Goal: Information Seeking & Learning: Learn about a topic

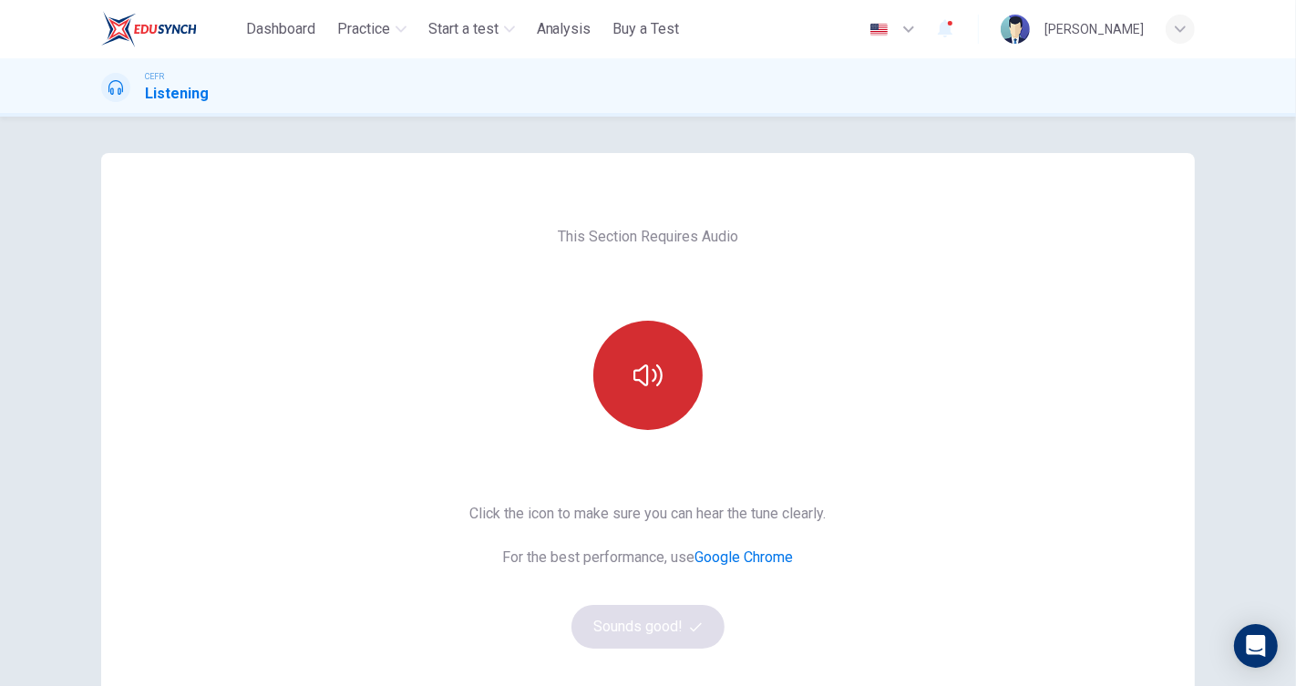
click at [616, 375] on button "button" at bounding box center [647, 375] width 109 height 109
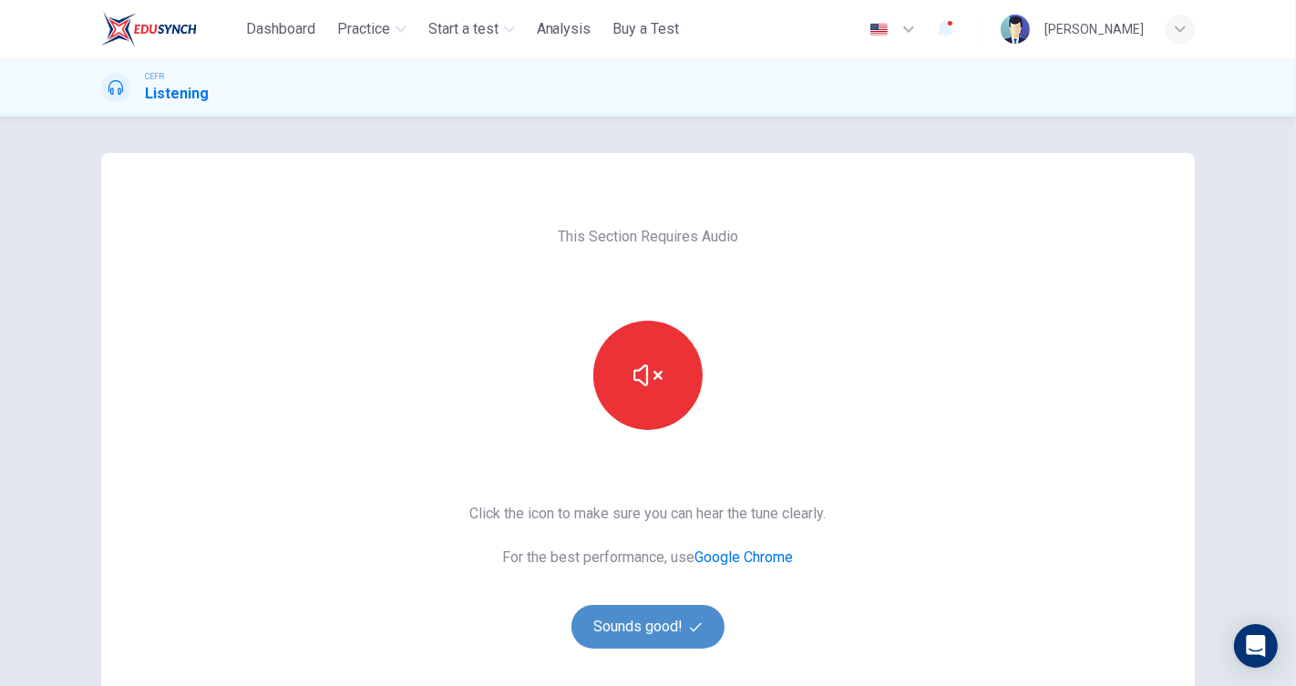
click at [657, 613] on button "Sounds good!" at bounding box center [647, 627] width 153 height 44
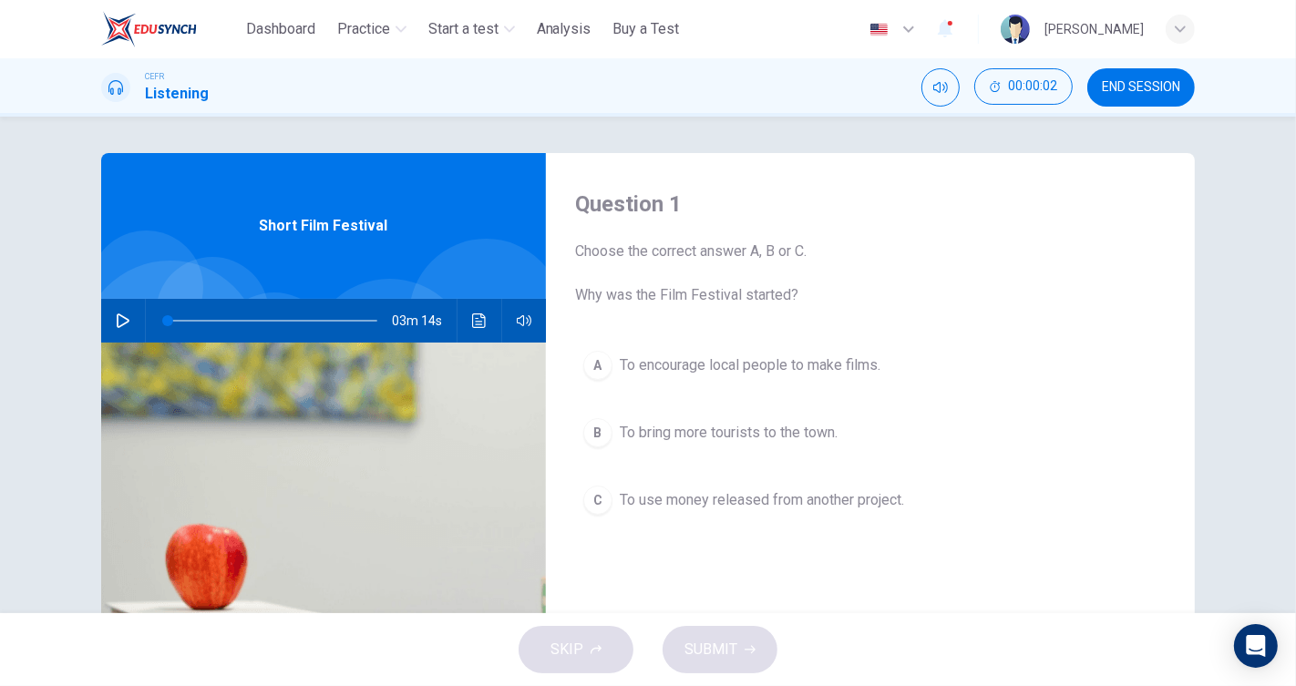
click at [117, 311] on button "button" at bounding box center [122, 321] width 29 height 44
type input "*"
type input "***"
type input "*"
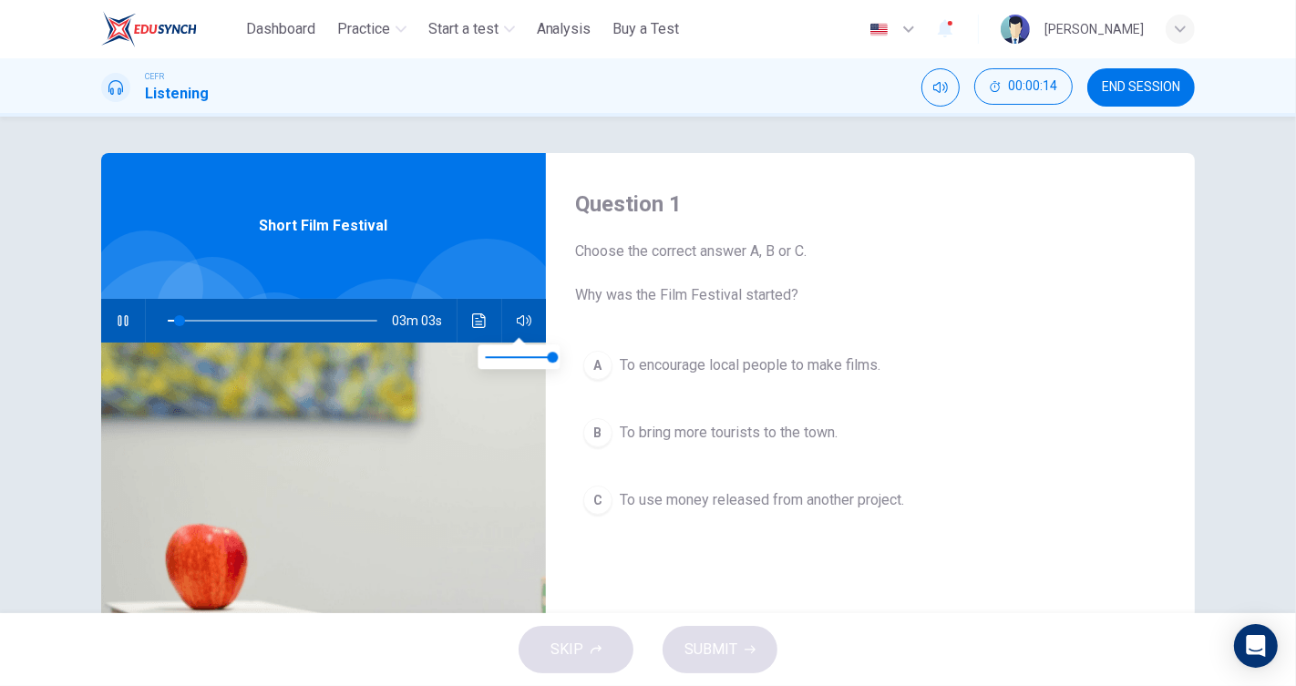
type input "*"
drag, startPoint x: 547, startPoint y: 357, endPoint x: 789, endPoint y: 372, distance: 242.9
click at [689, 355] on body "This site uses cookies, as explained in our Privacy Policy . If you agree to th…" at bounding box center [648, 343] width 1296 height 686
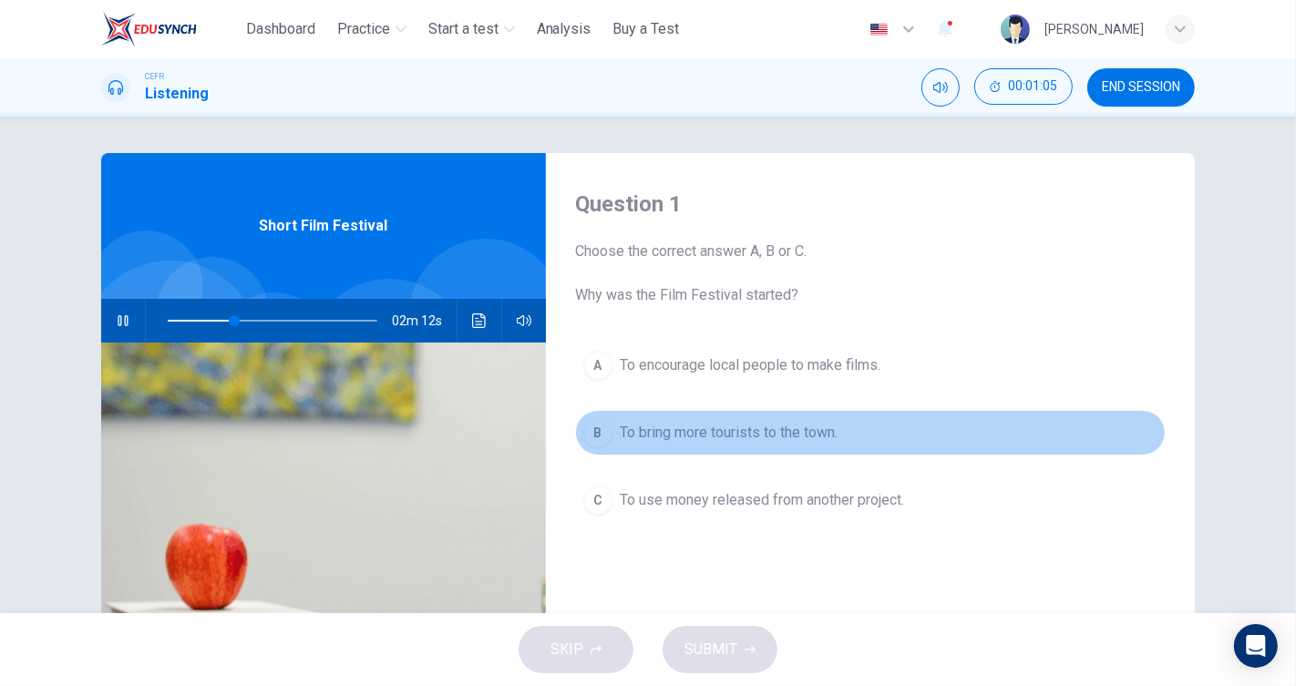
click at [766, 449] on button "B To bring more tourists to the town." at bounding box center [870, 433] width 591 height 46
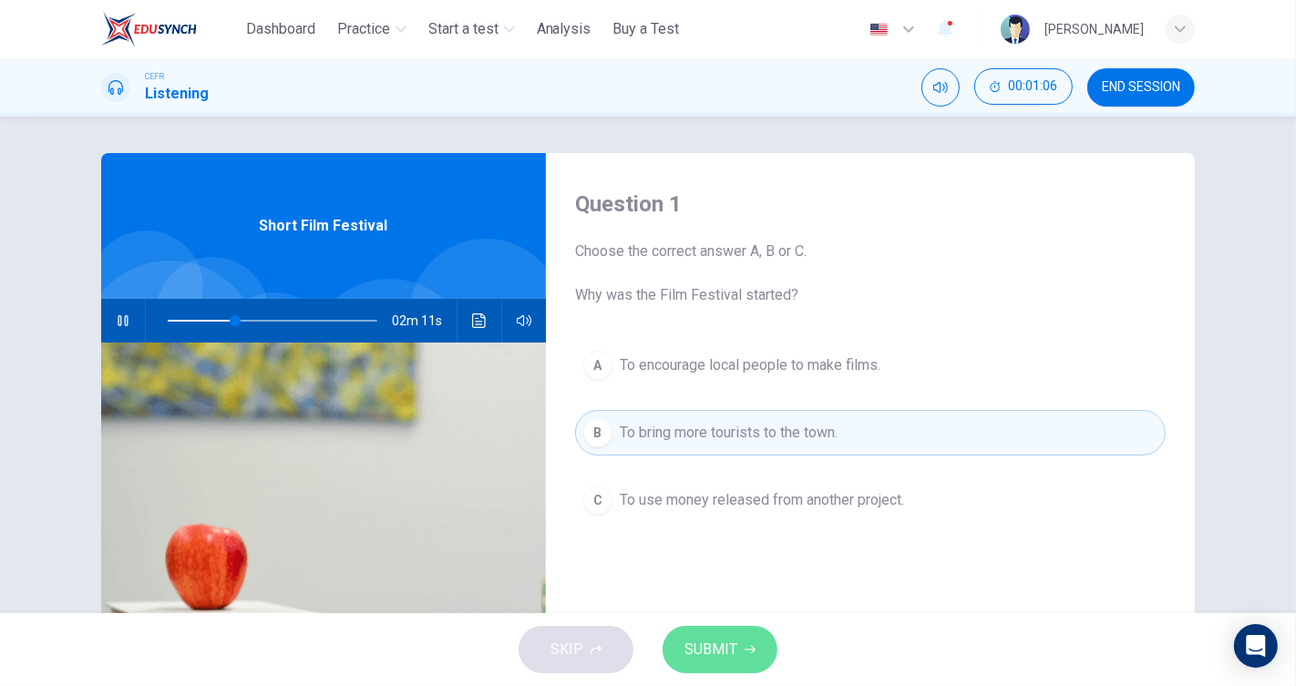
click at [745, 661] on button "SUBMIT" at bounding box center [720, 649] width 115 height 47
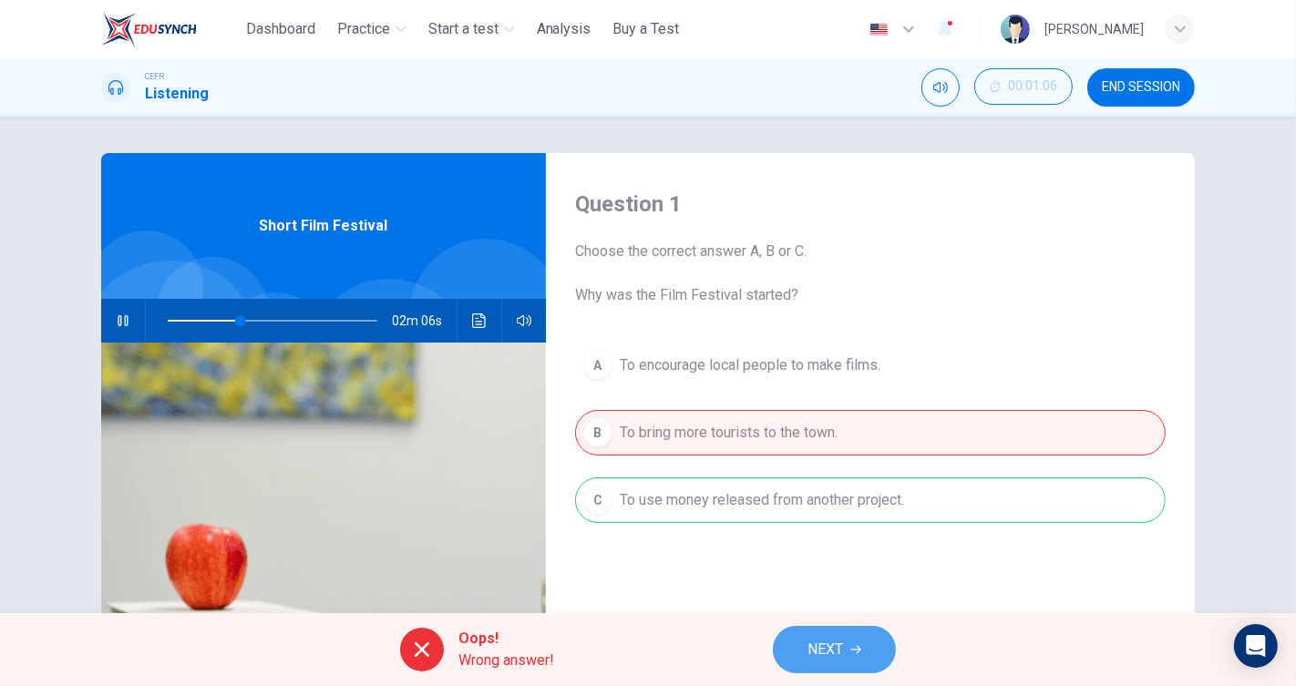
click at [834, 646] on span "NEXT" at bounding box center [825, 650] width 36 height 26
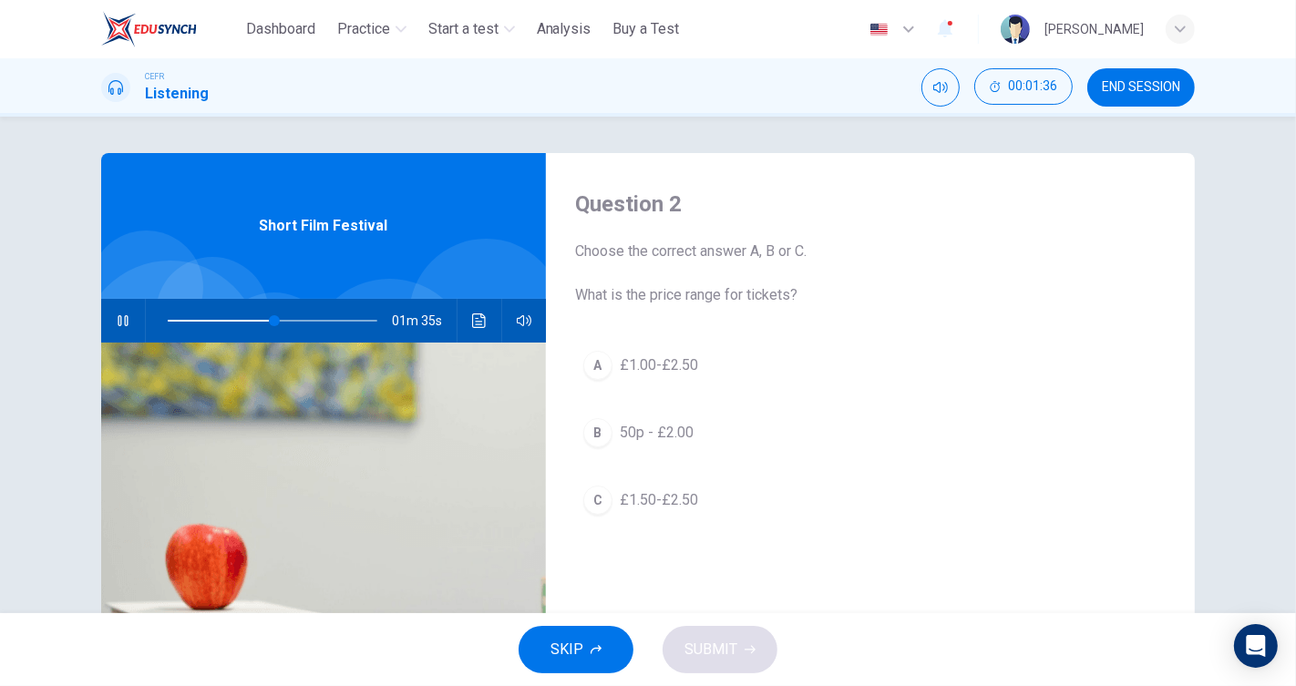
click at [644, 378] on button "A £1.00-£2.50" at bounding box center [870, 366] width 591 height 46
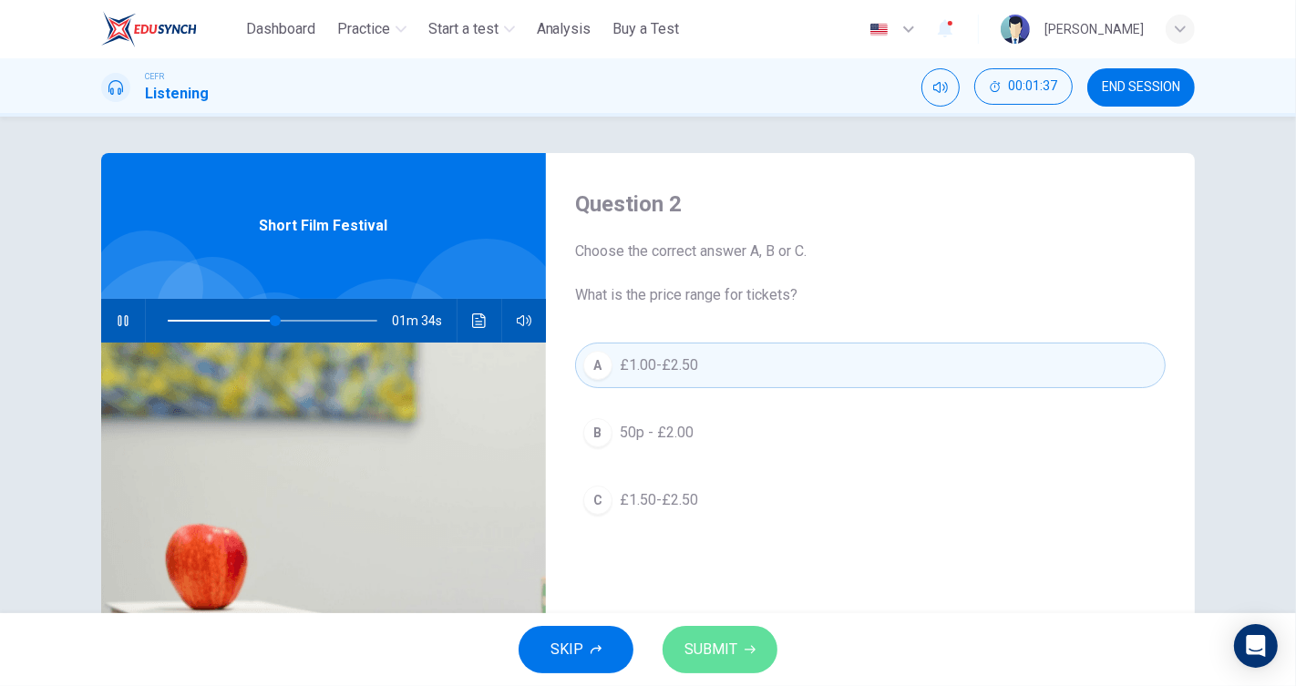
click at [714, 637] on span "SUBMIT" at bounding box center [710, 650] width 53 height 26
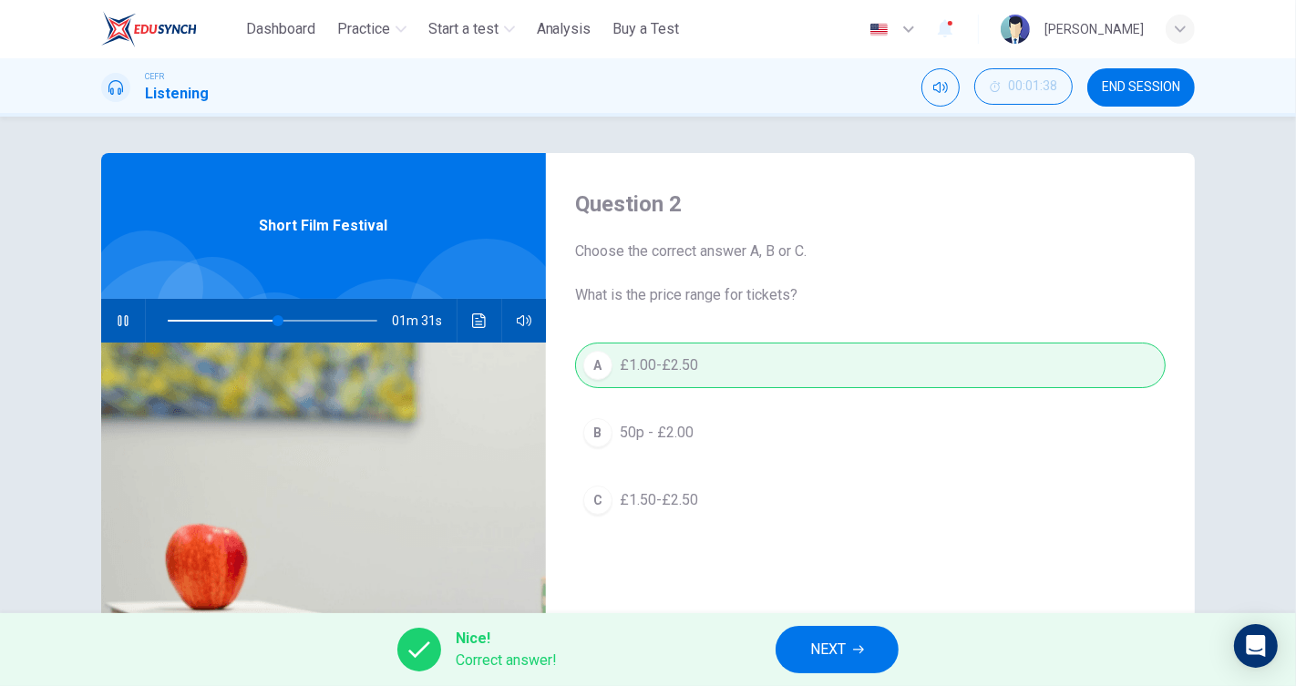
click at [848, 645] on button "NEXT" at bounding box center [837, 649] width 123 height 47
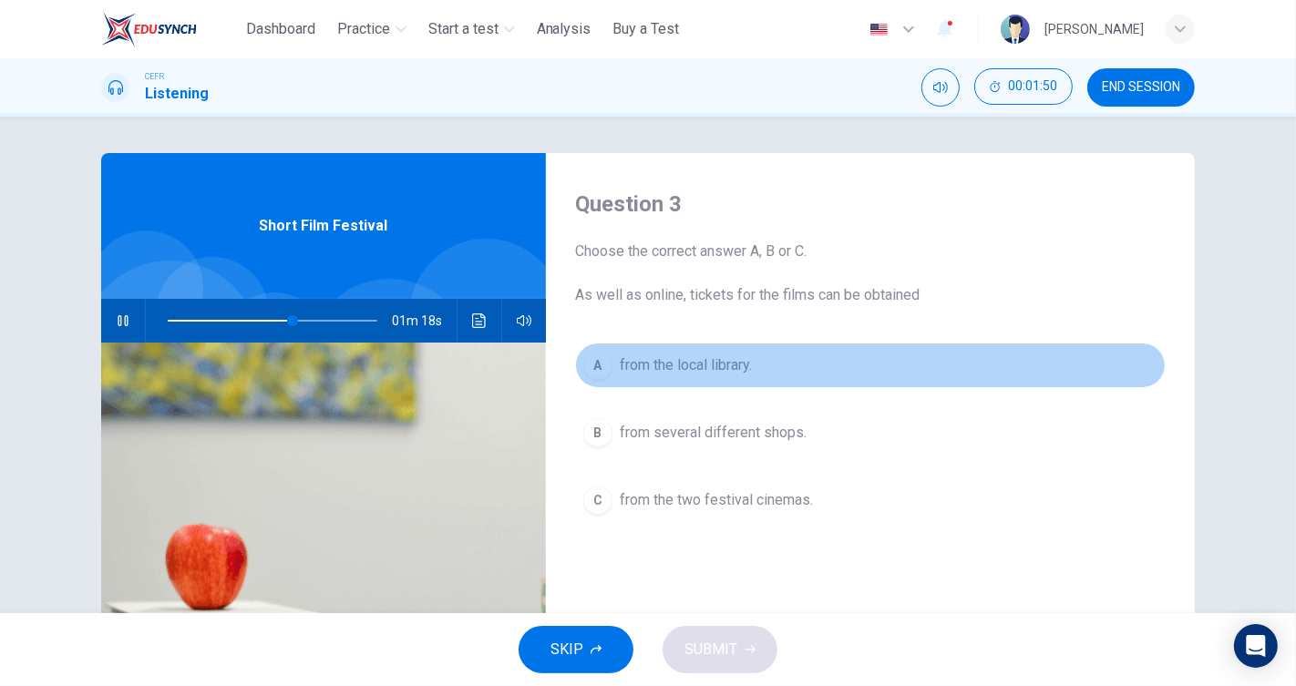
click at [718, 368] on span "from the local library." at bounding box center [686, 366] width 132 height 22
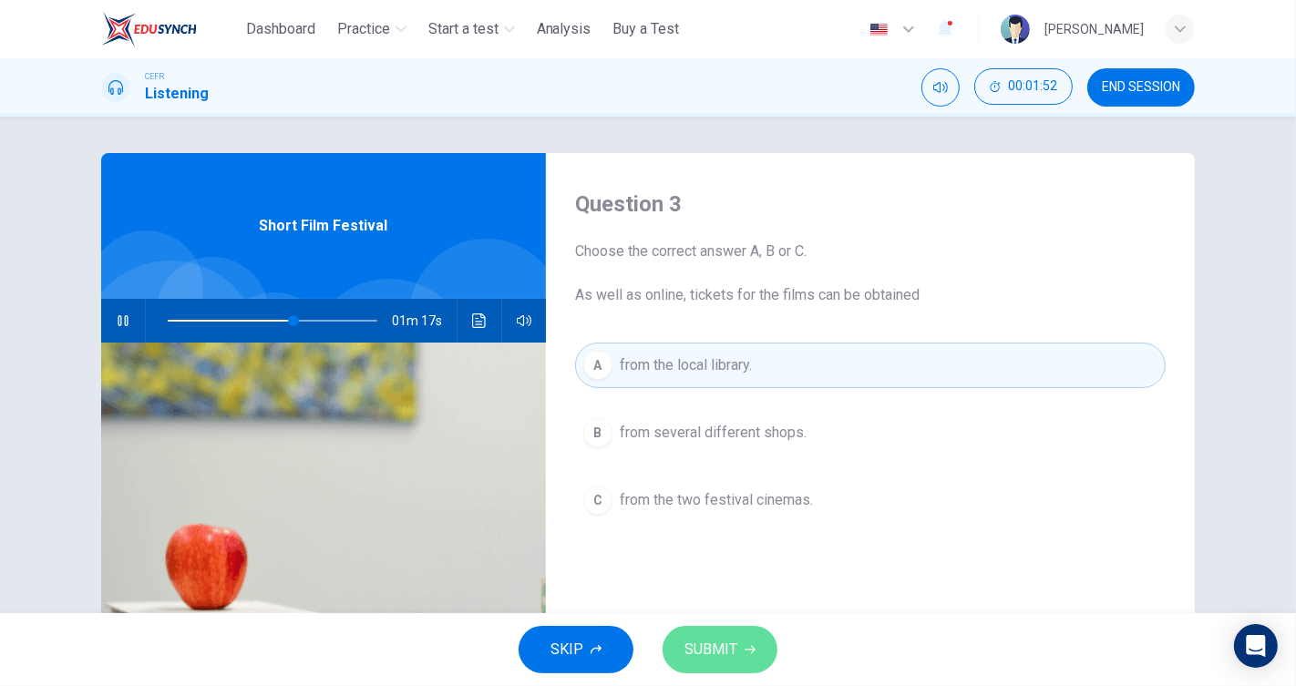
click at [747, 643] on button "SUBMIT" at bounding box center [720, 649] width 115 height 47
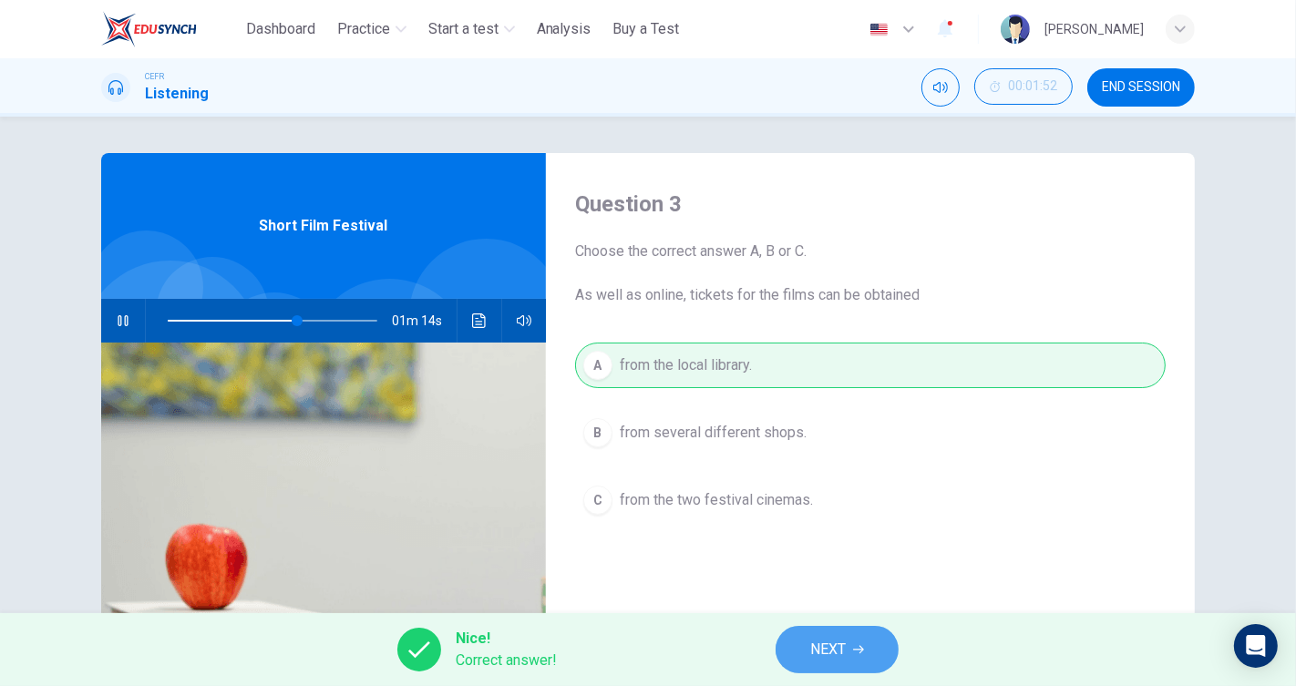
click at [849, 653] on button "NEXT" at bounding box center [837, 649] width 123 height 47
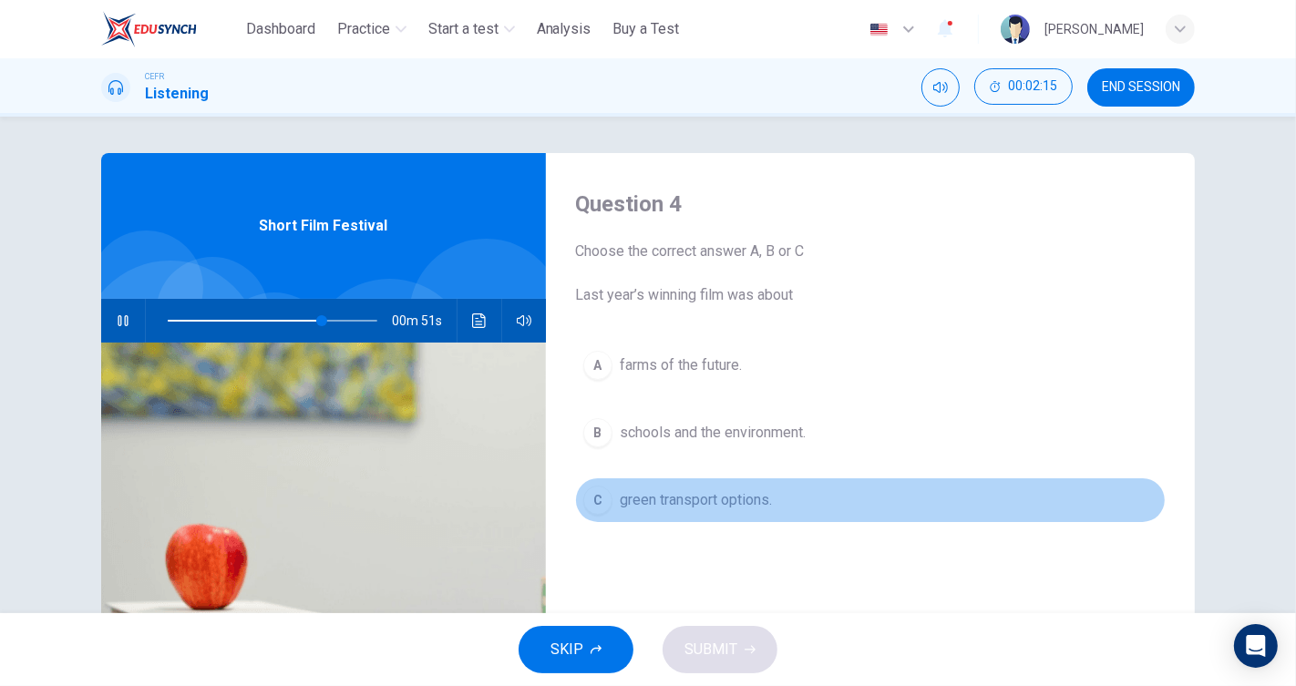
click at [739, 503] on span "green transport options." at bounding box center [696, 500] width 152 height 22
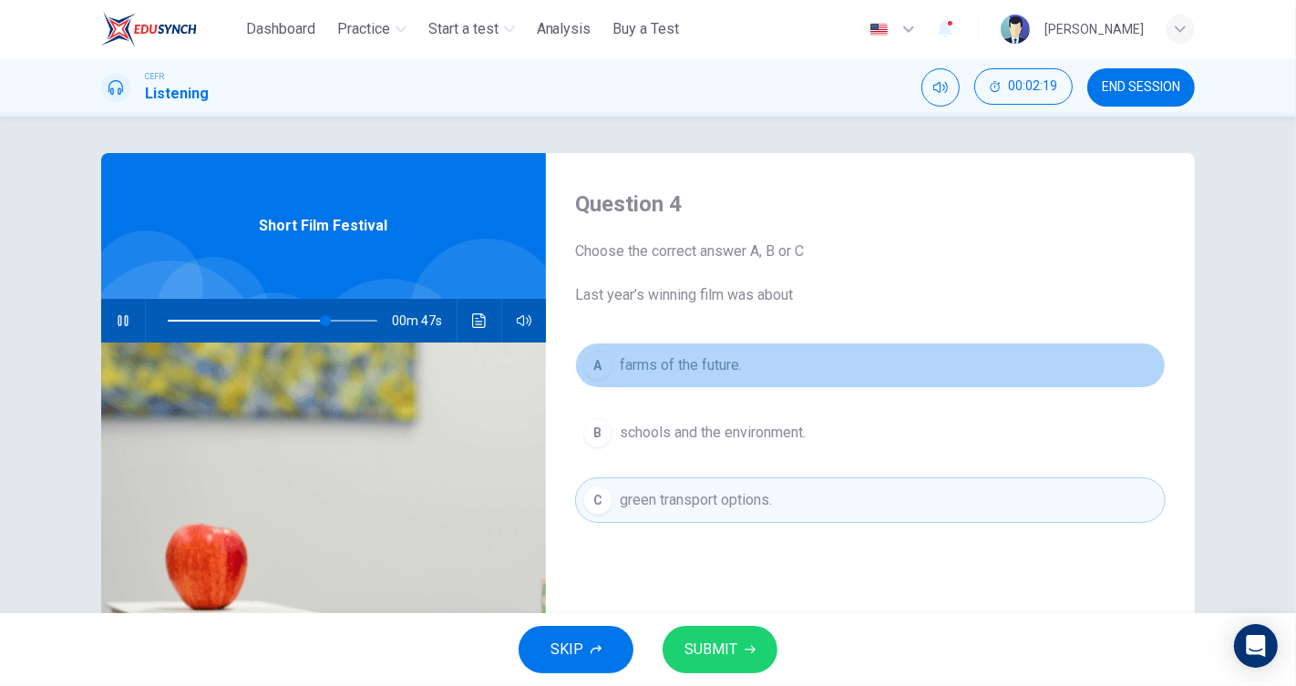
click at [681, 350] on button "A farms of the future." at bounding box center [870, 366] width 591 height 46
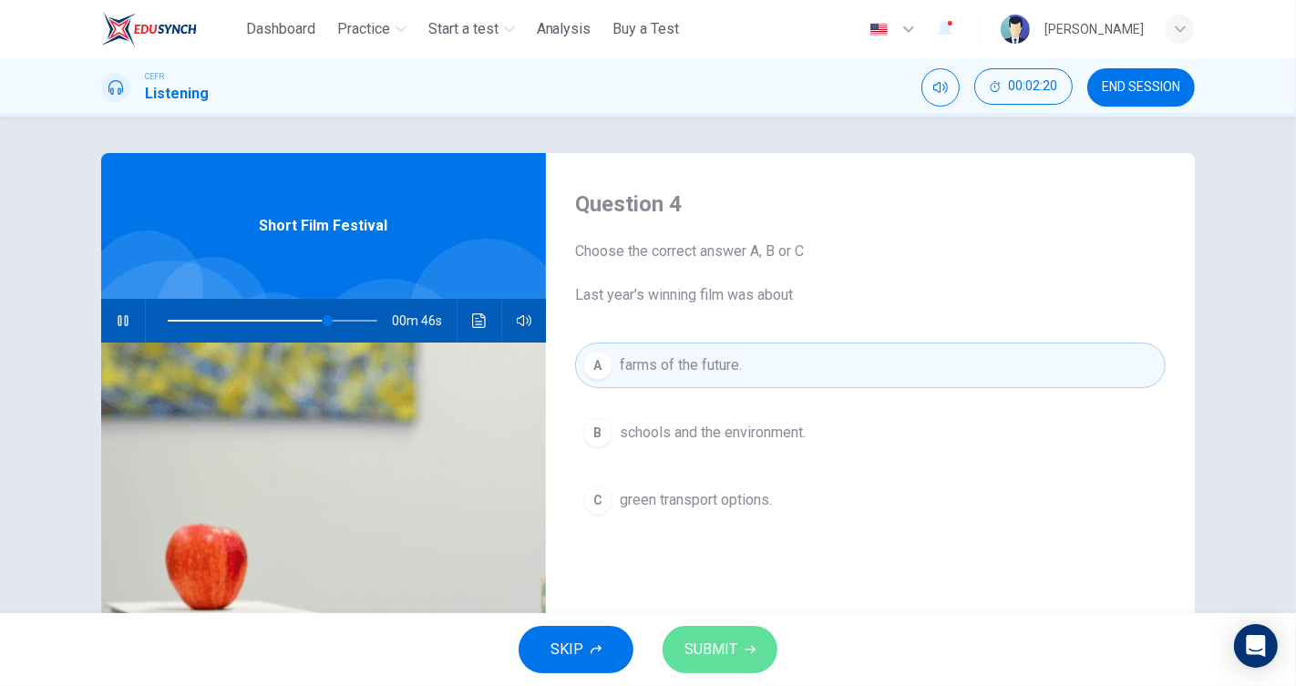
click at [719, 643] on span "SUBMIT" at bounding box center [710, 650] width 53 height 26
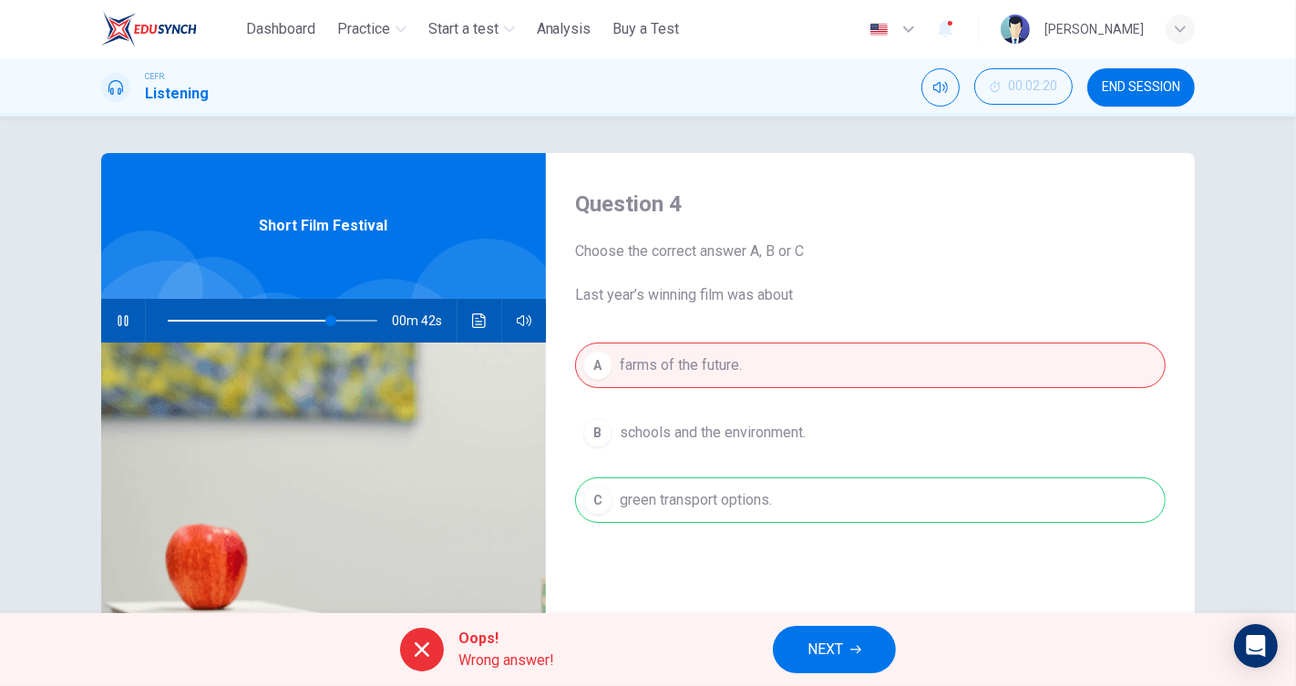
click at [828, 650] on span "NEXT" at bounding box center [825, 650] width 36 height 26
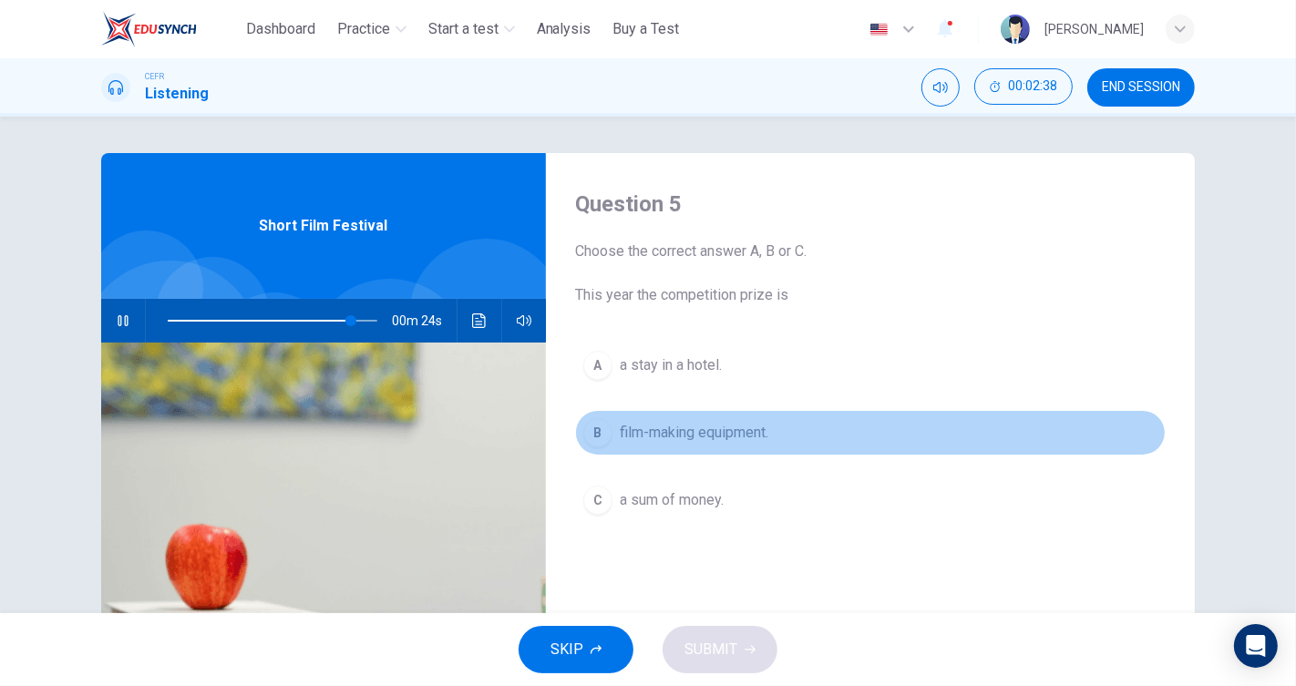
click at [720, 436] on span "film-making equipment." at bounding box center [694, 433] width 149 height 22
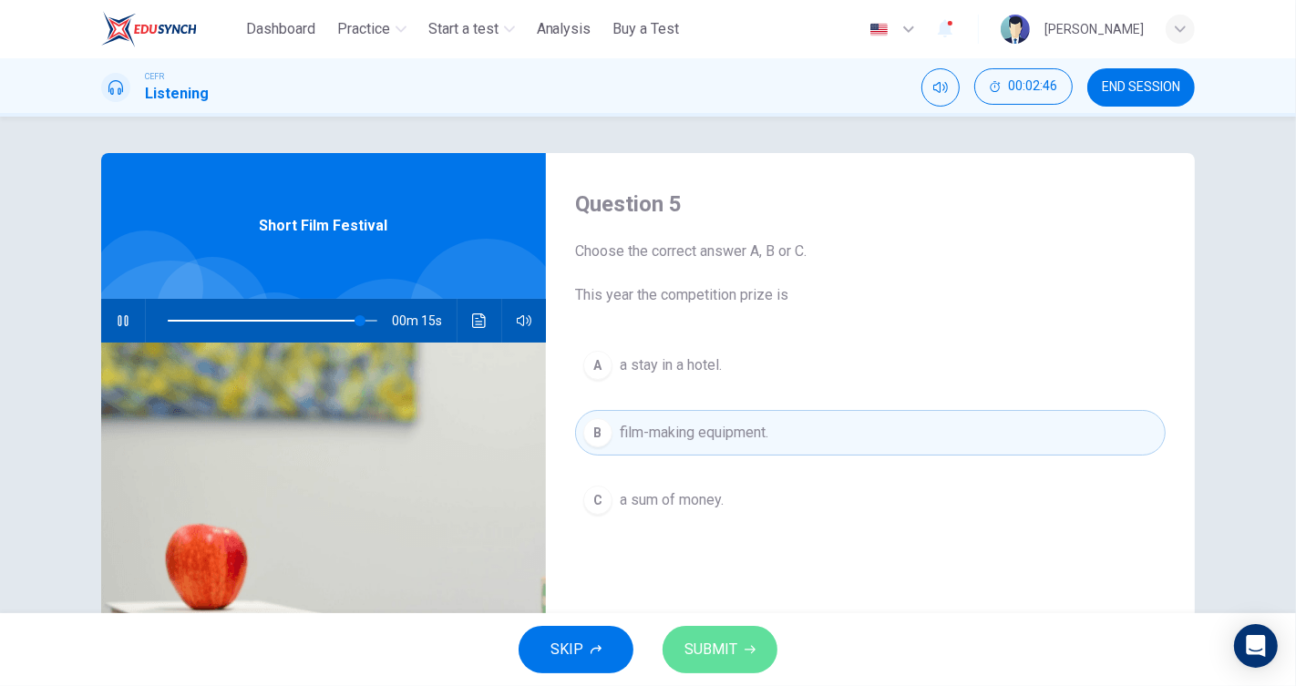
click at [738, 640] on button "SUBMIT" at bounding box center [720, 649] width 115 height 47
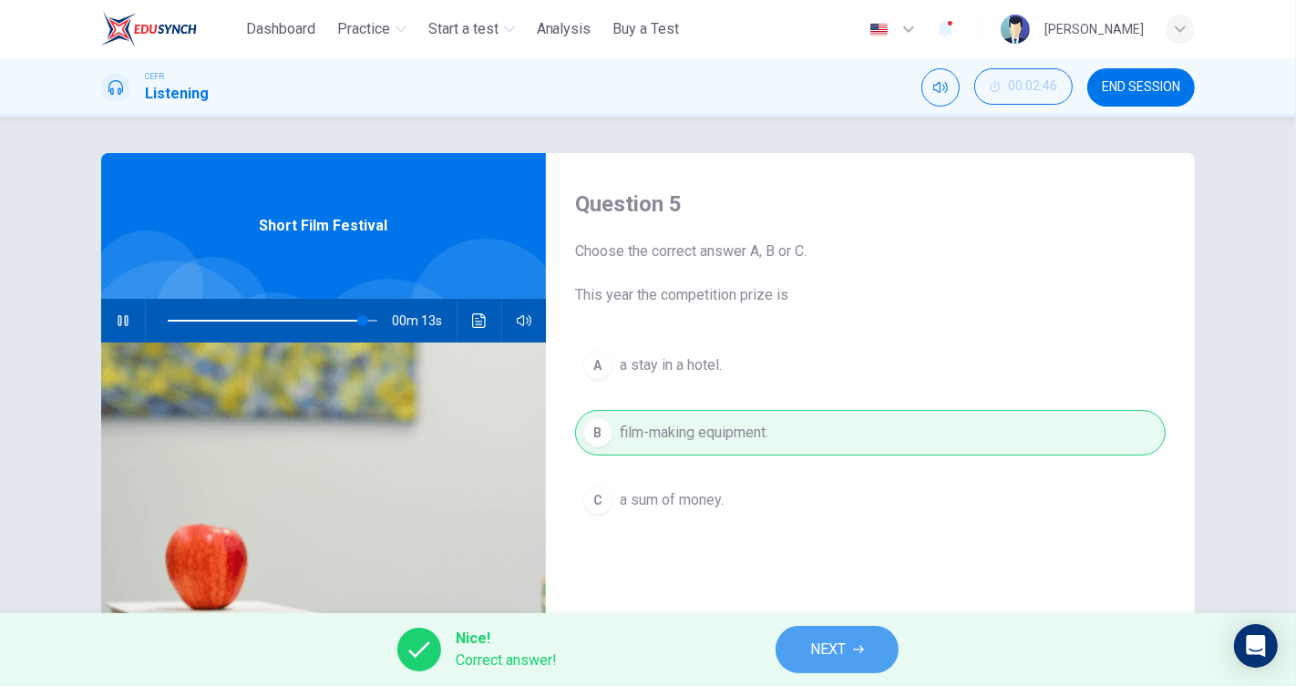
click at [820, 637] on span "NEXT" at bounding box center [828, 650] width 36 height 26
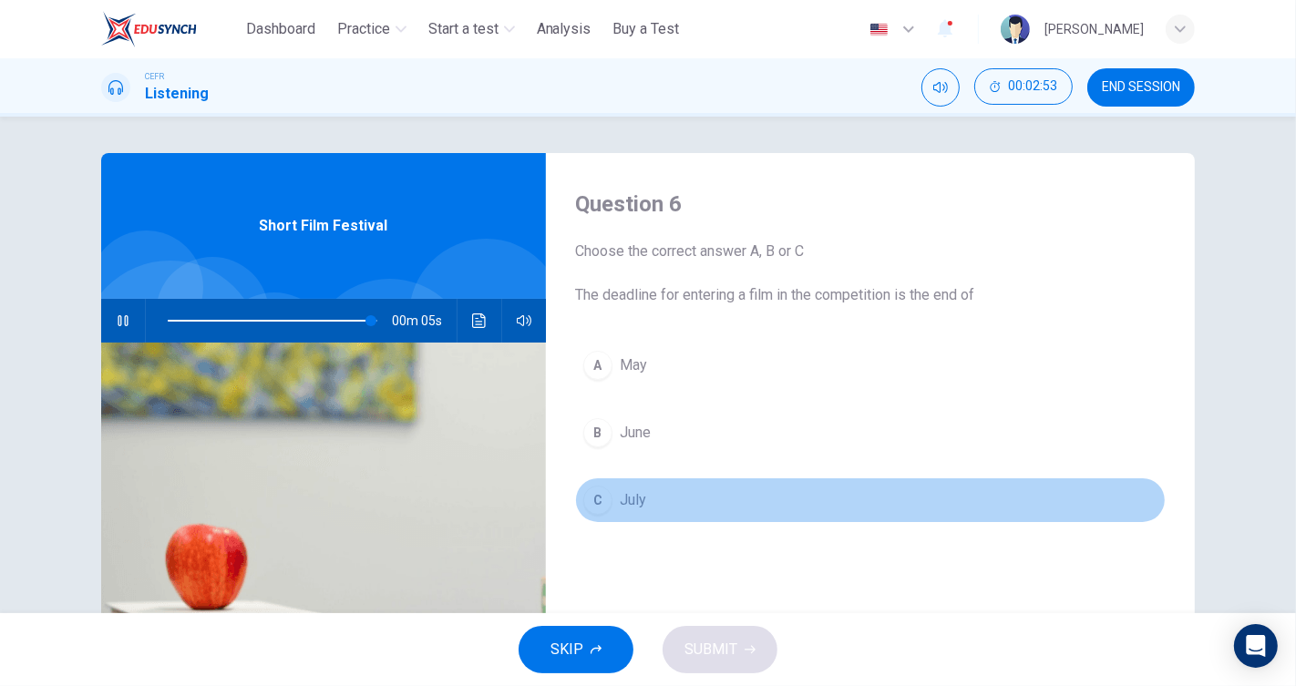
click at [589, 498] on div "C" at bounding box center [597, 500] width 29 height 29
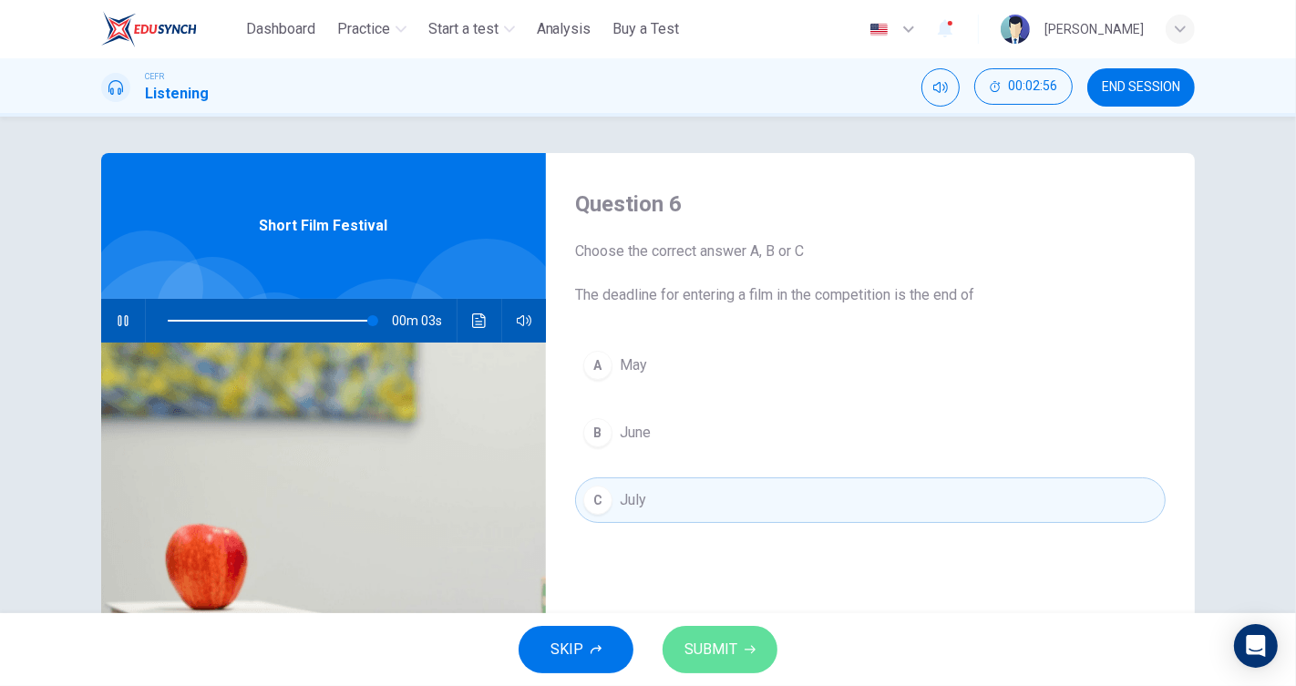
click at [722, 650] on span "SUBMIT" at bounding box center [710, 650] width 53 height 26
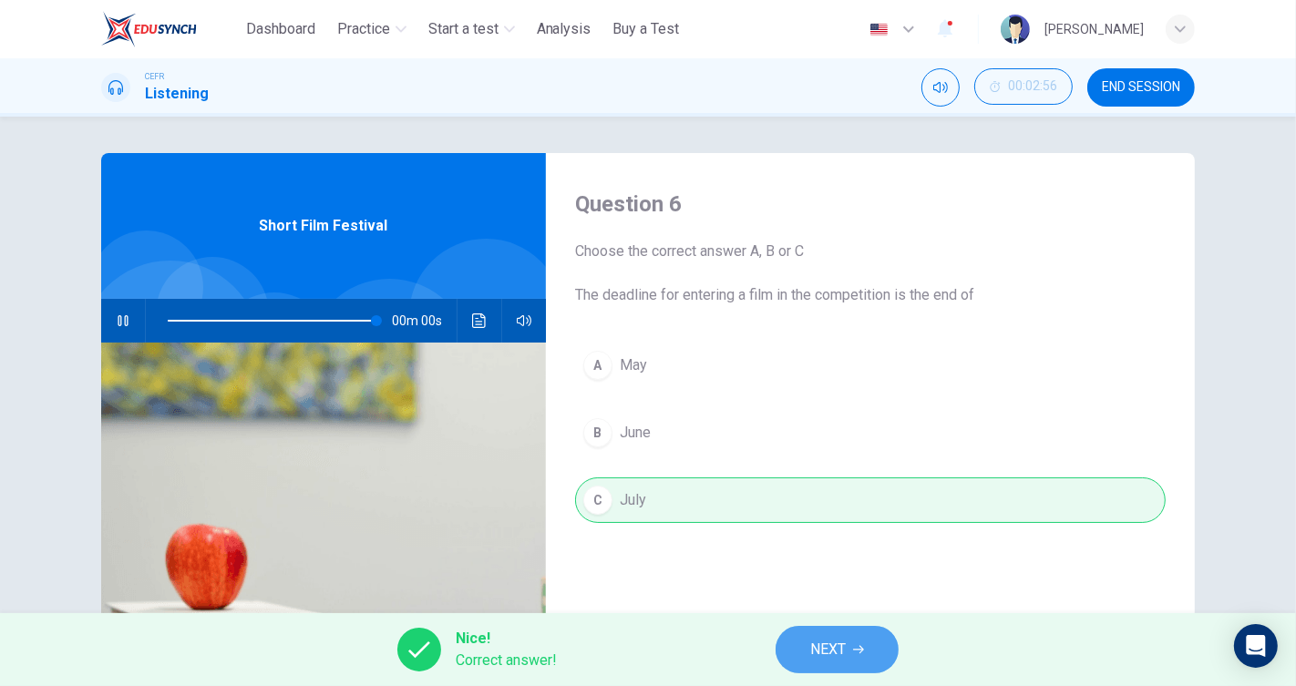
click at [823, 647] on span "NEXT" at bounding box center [828, 650] width 36 height 26
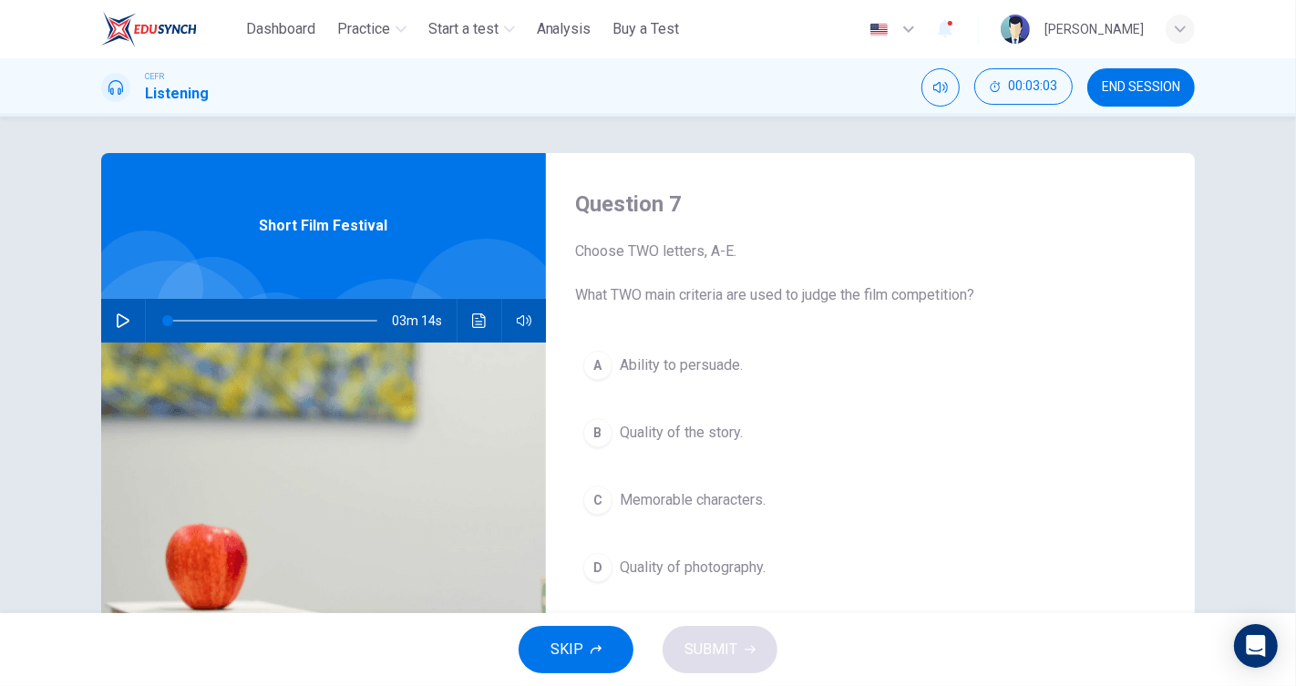
click at [133, 313] on div "03m 14s" at bounding box center [323, 321] width 445 height 44
click at [123, 311] on button "button" at bounding box center [122, 321] width 29 height 44
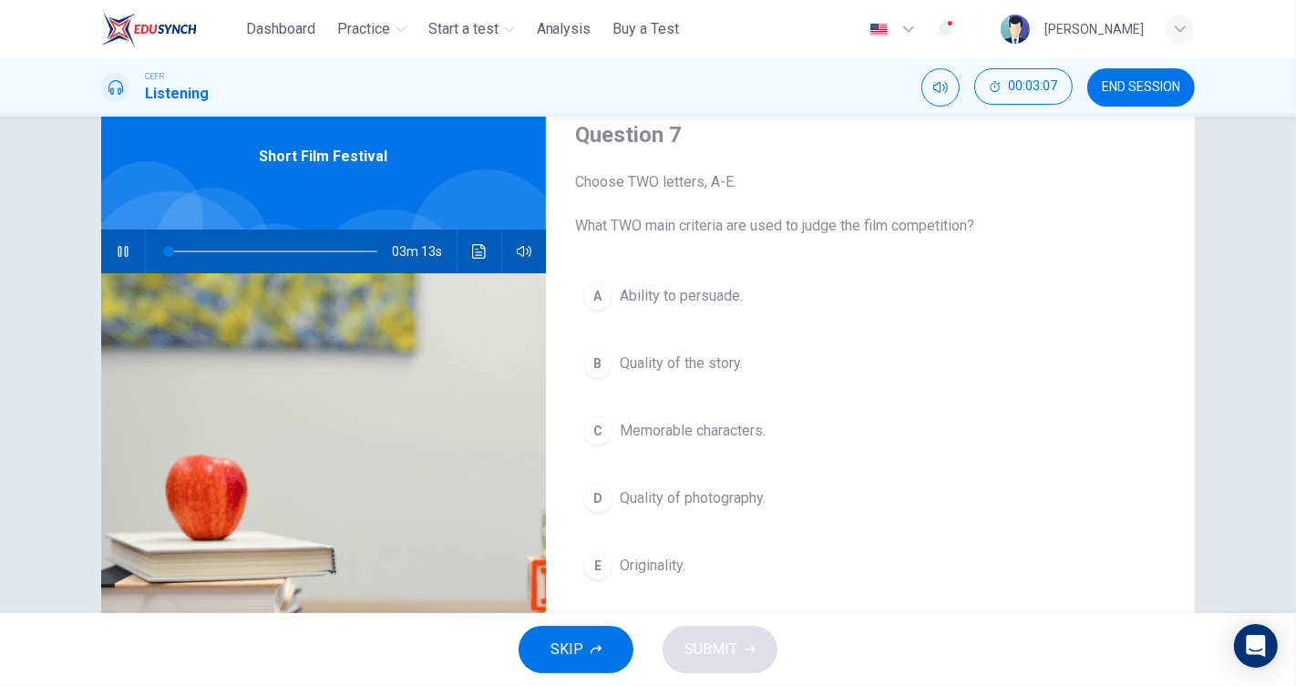
scroll to position [101, 0]
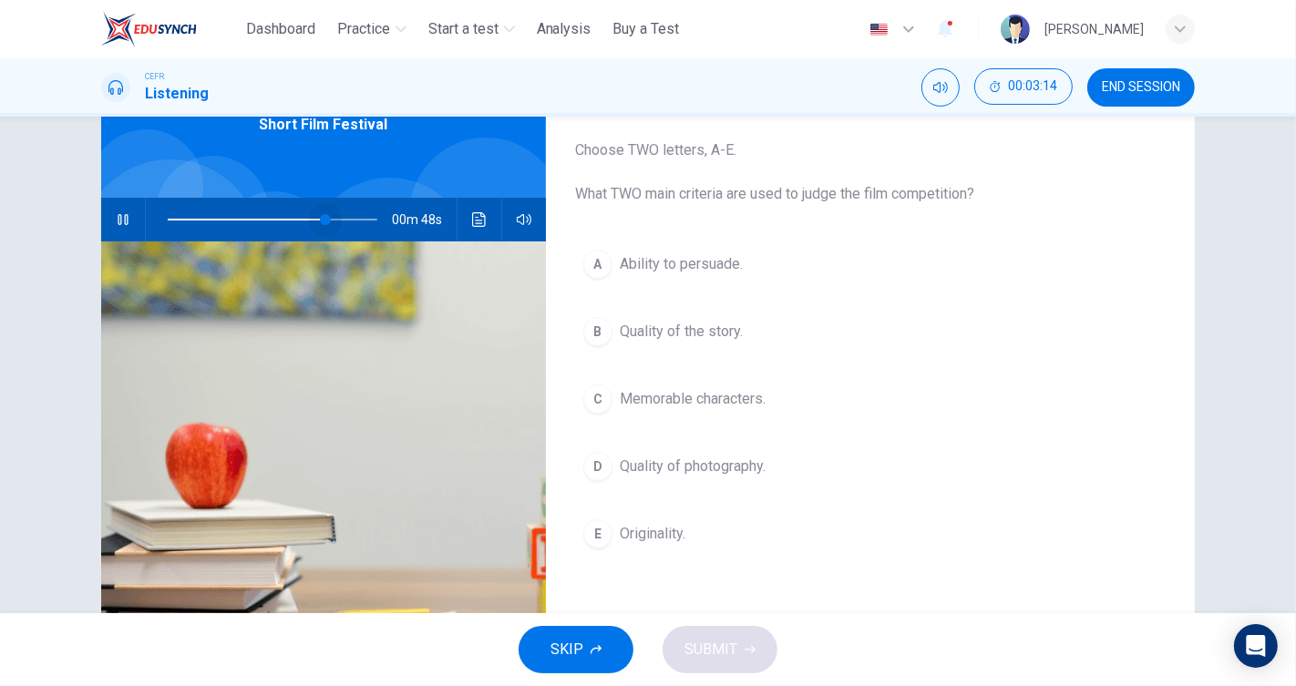
click at [320, 209] on span at bounding box center [273, 220] width 210 height 26
click at [345, 214] on span at bounding box center [350, 219] width 11 height 11
click at [705, 326] on span "Quality of the story." at bounding box center [681, 332] width 123 height 22
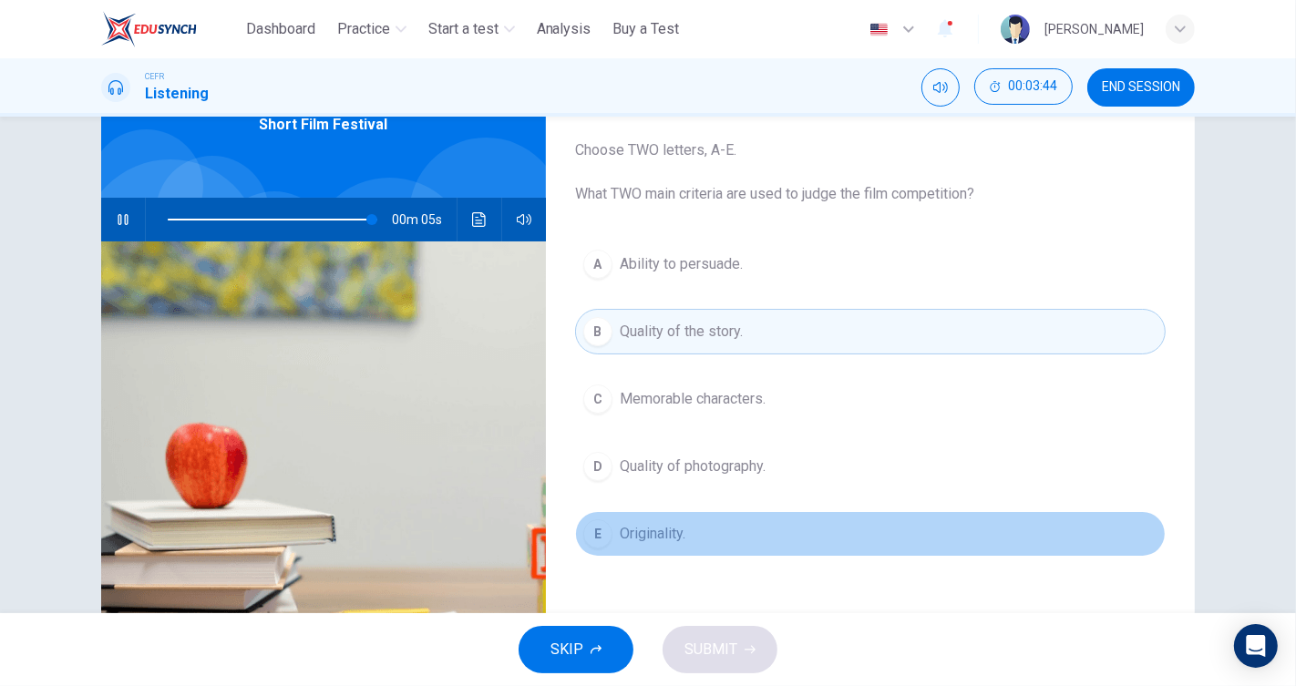
click at [626, 511] on button "E Originality." at bounding box center [870, 534] width 591 height 46
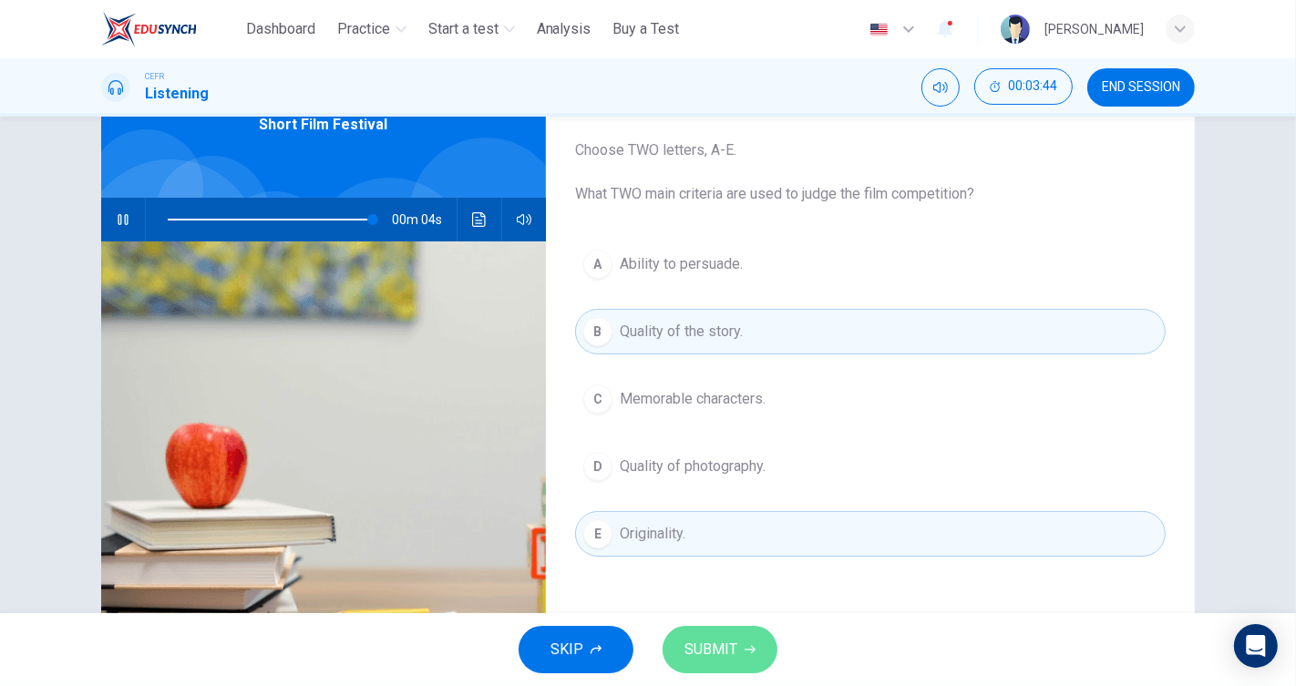
click at [687, 641] on span "SUBMIT" at bounding box center [710, 650] width 53 height 26
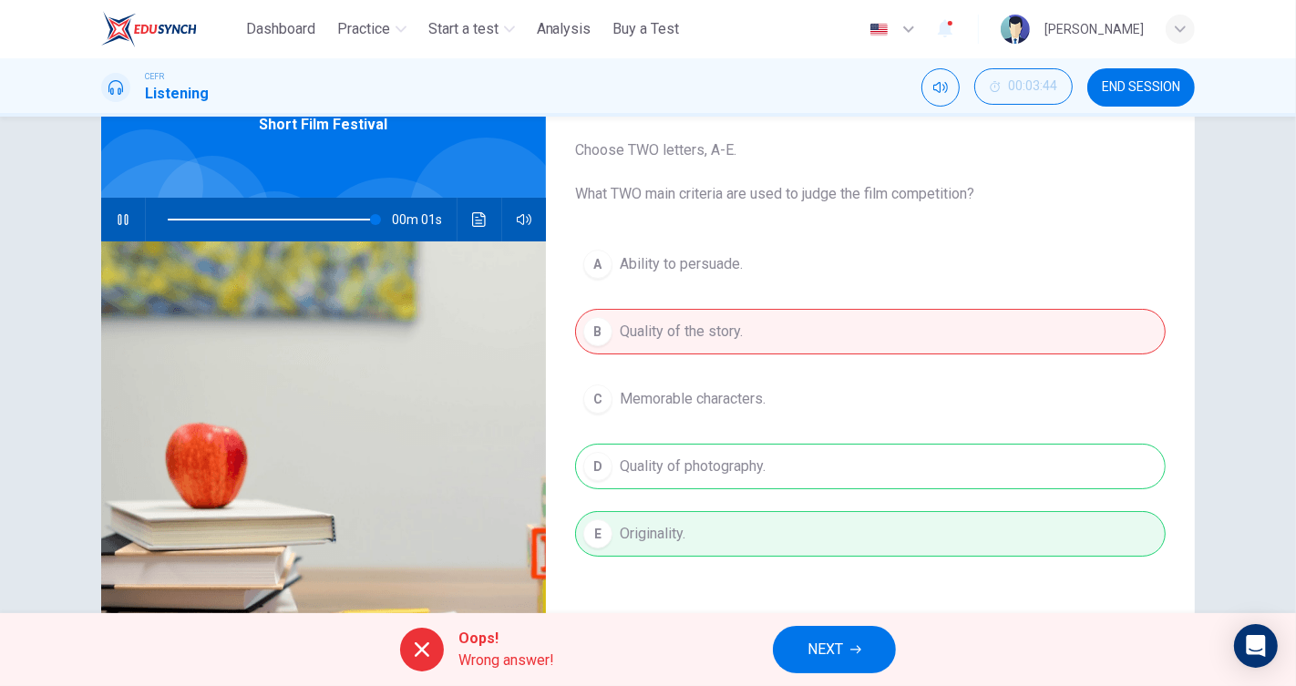
click at [853, 647] on icon "button" at bounding box center [855, 649] width 11 height 11
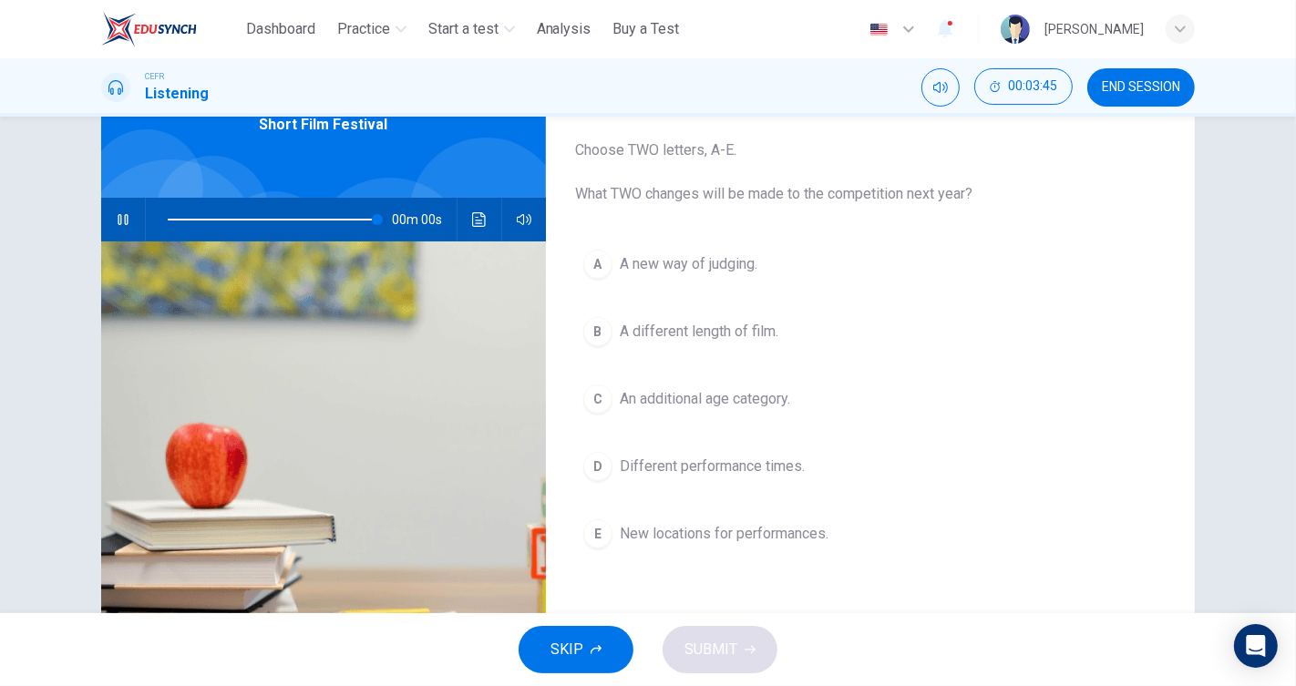
type input "*"
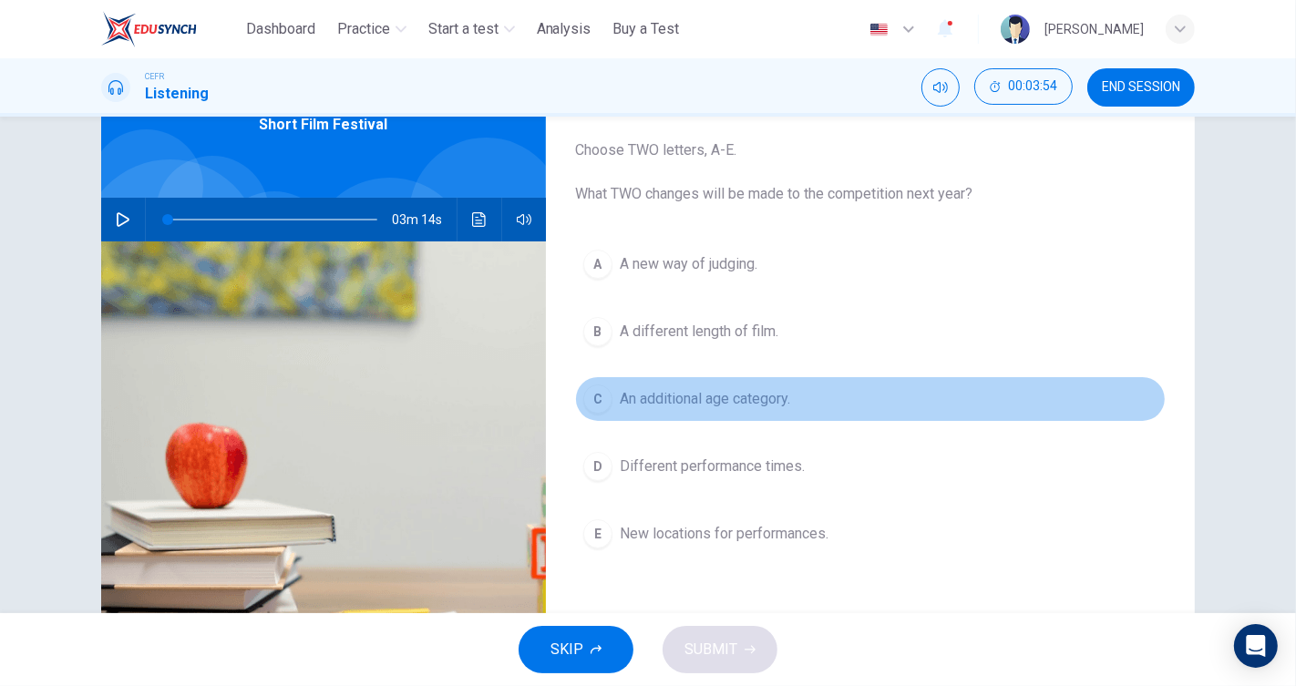
click at [774, 410] on button "C An additional age category." at bounding box center [870, 399] width 591 height 46
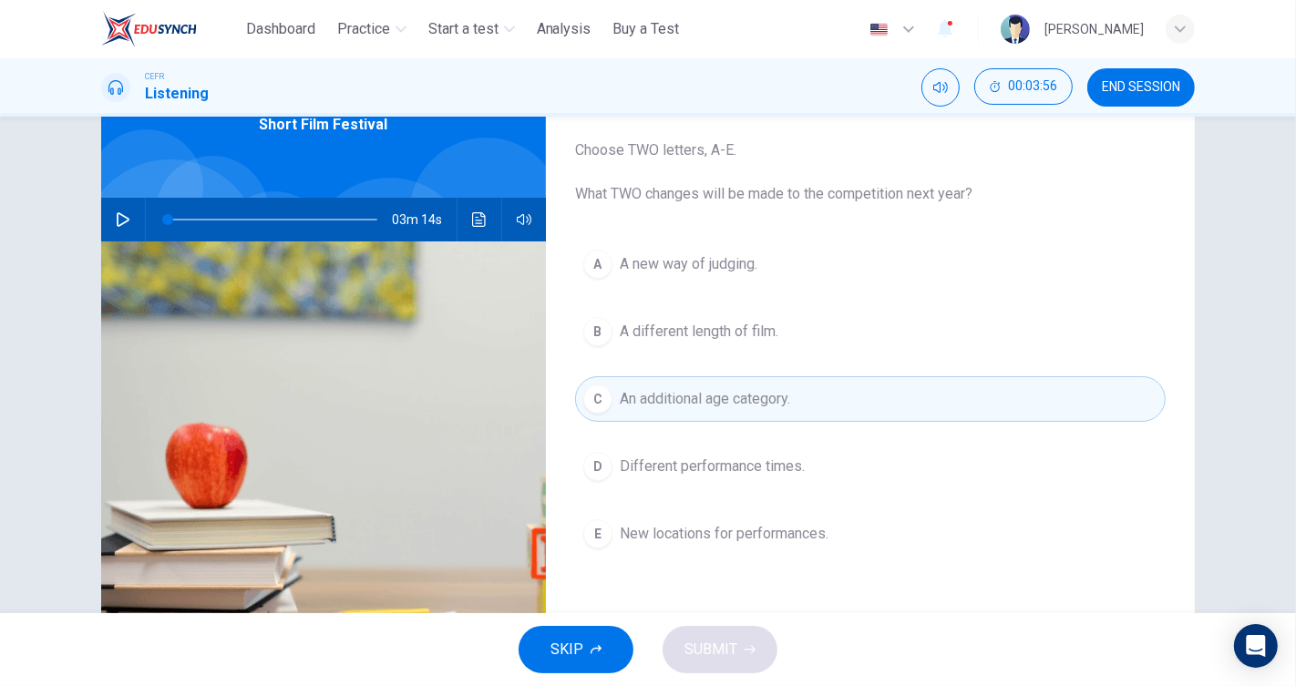
click at [780, 316] on button "B A different length of film." at bounding box center [870, 332] width 591 height 46
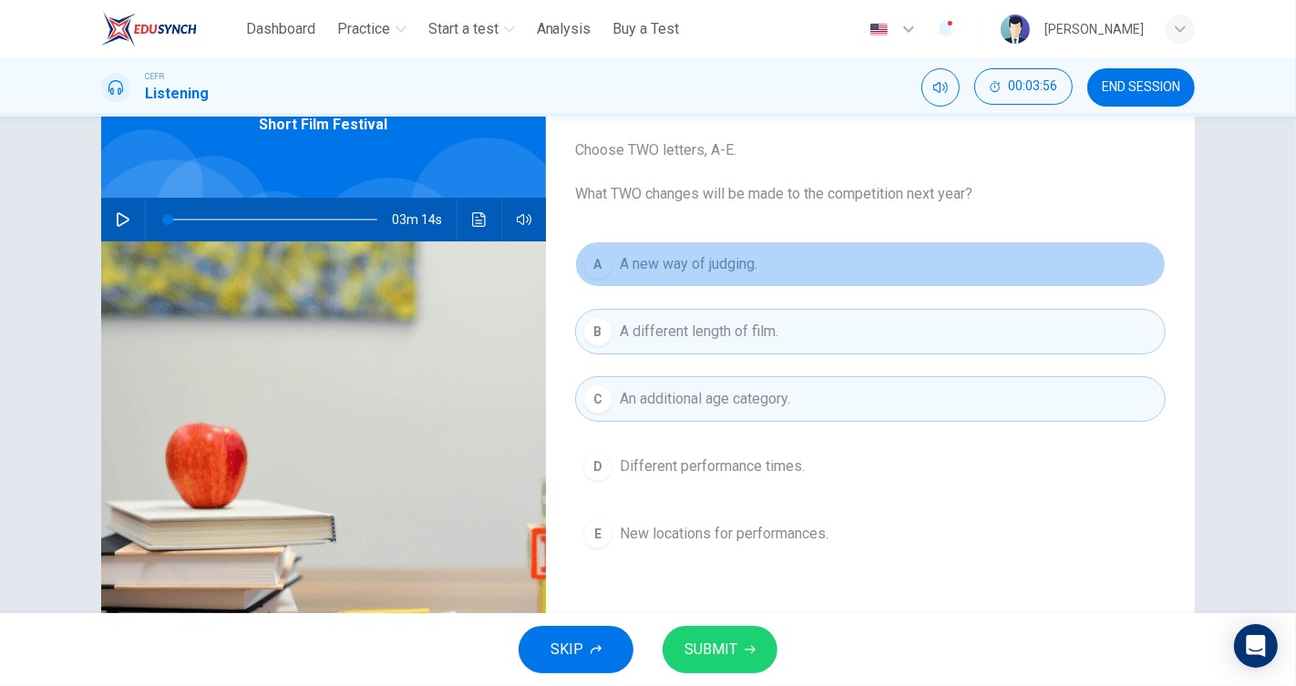
click at [780, 260] on button "A A new way of judging." at bounding box center [870, 265] width 591 height 46
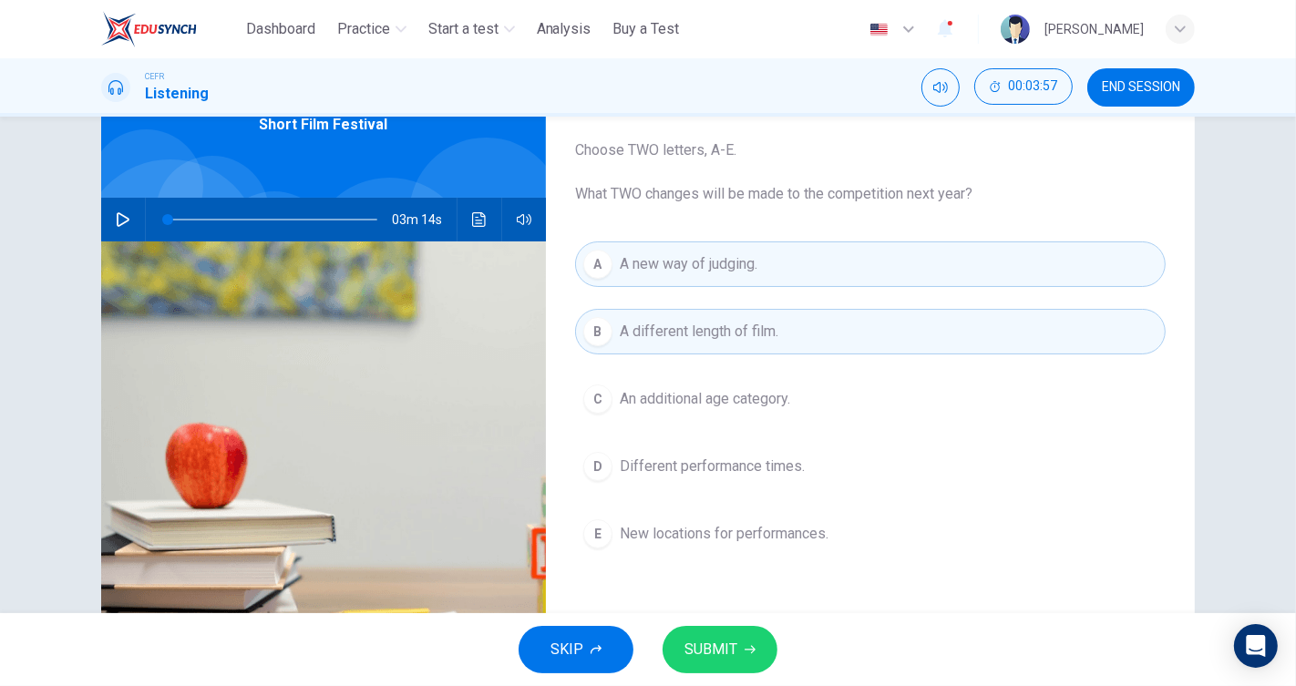
click at [730, 638] on button "SUBMIT" at bounding box center [720, 649] width 115 height 47
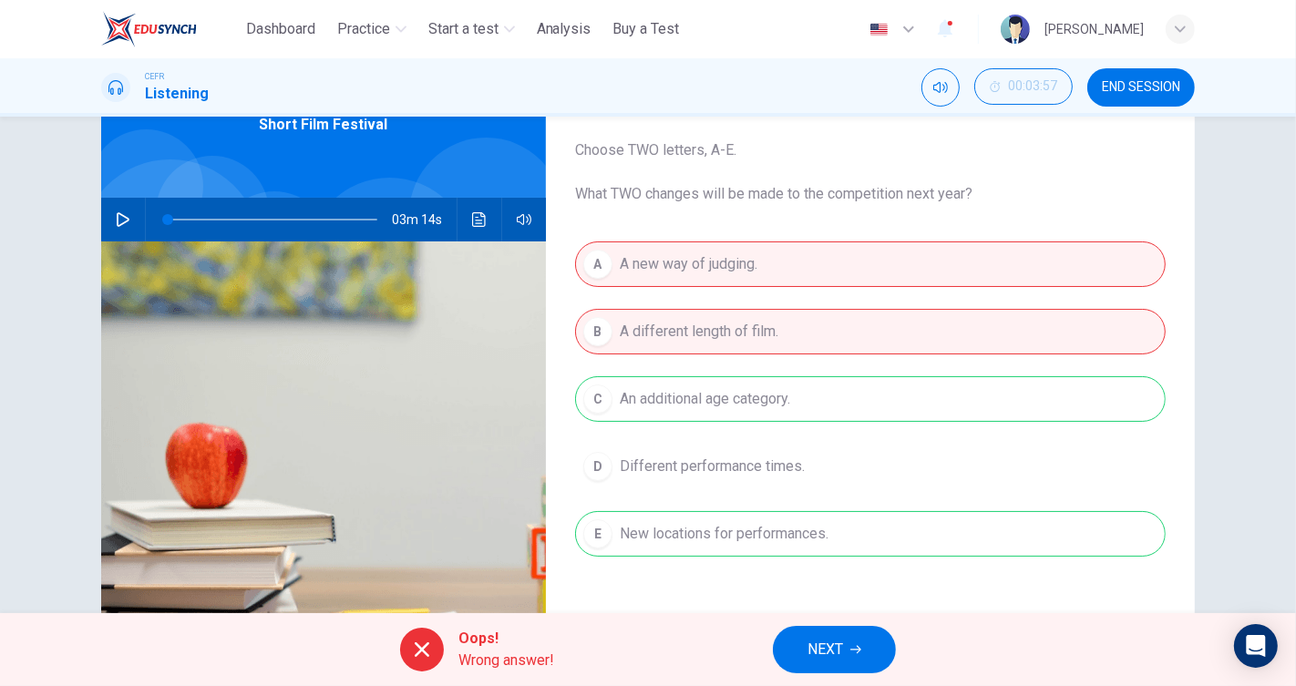
click at [840, 640] on span "NEXT" at bounding box center [825, 650] width 36 height 26
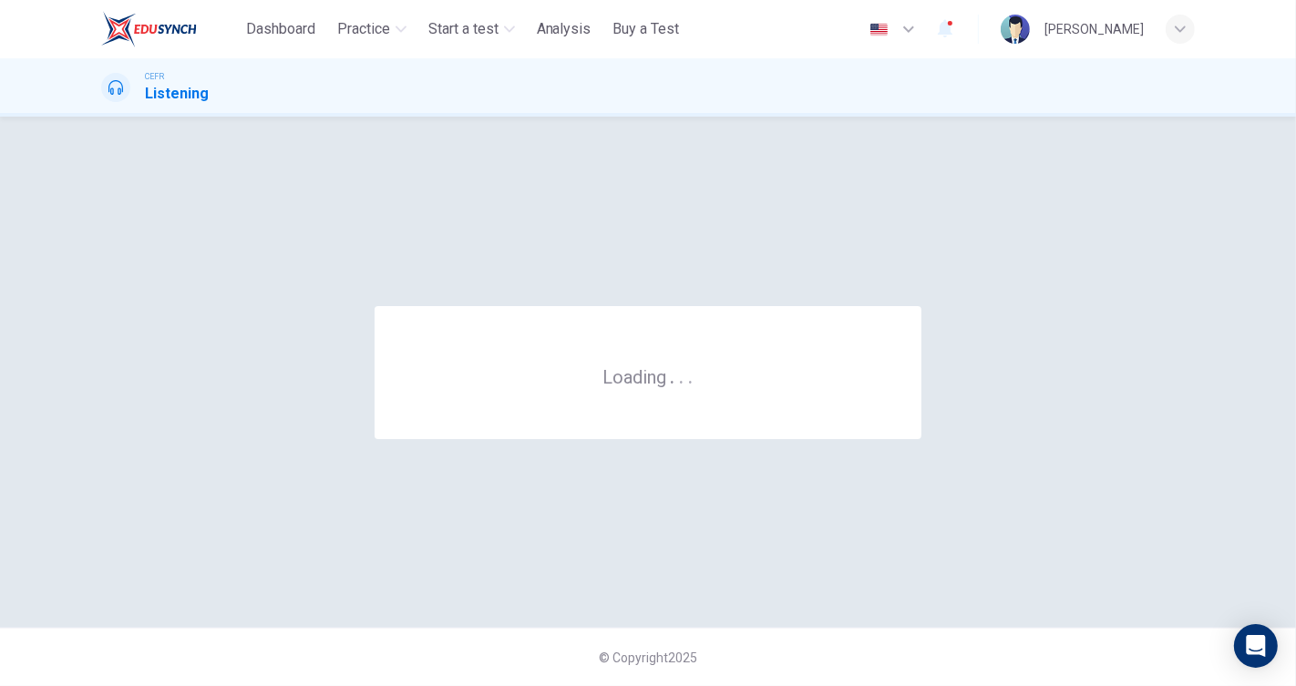
scroll to position [0, 0]
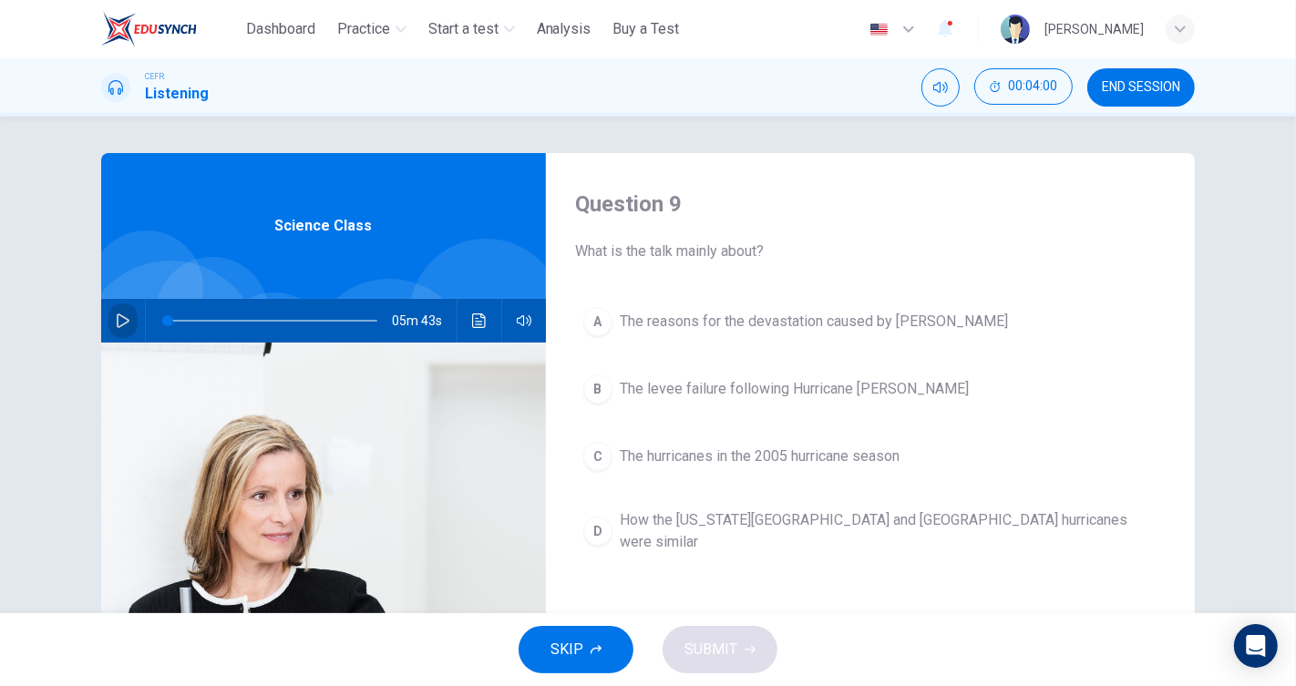
click at [124, 330] on button "button" at bounding box center [122, 321] width 29 height 44
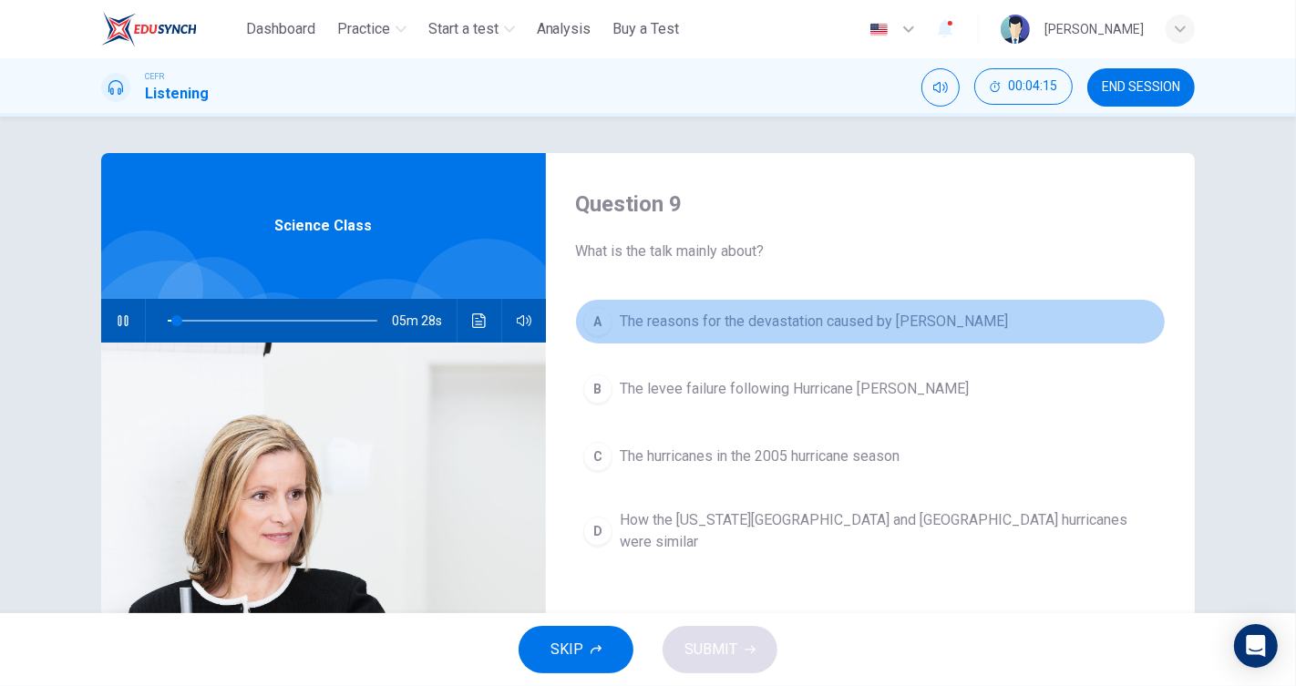
click at [869, 319] on span "The reasons for the devastation caused by [PERSON_NAME]" at bounding box center [814, 322] width 388 height 22
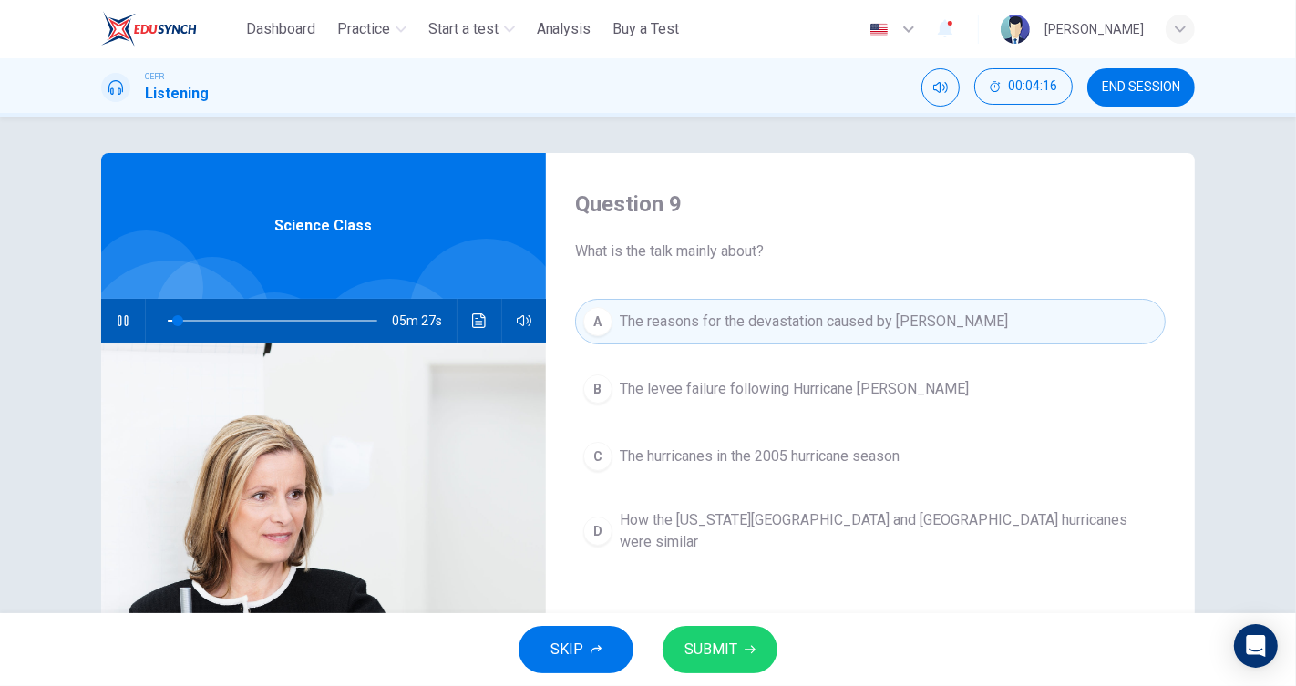
click at [766, 642] on button "SUBMIT" at bounding box center [720, 649] width 115 height 47
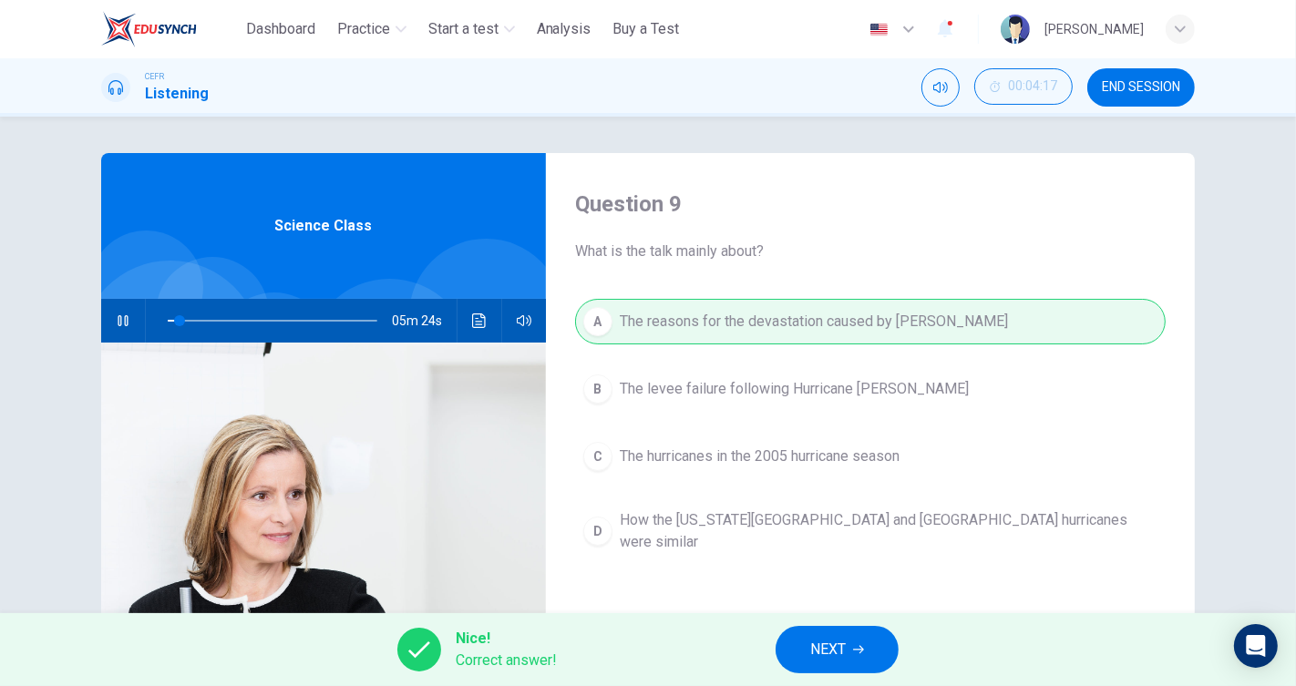
click at [875, 630] on button "NEXT" at bounding box center [837, 649] width 123 height 47
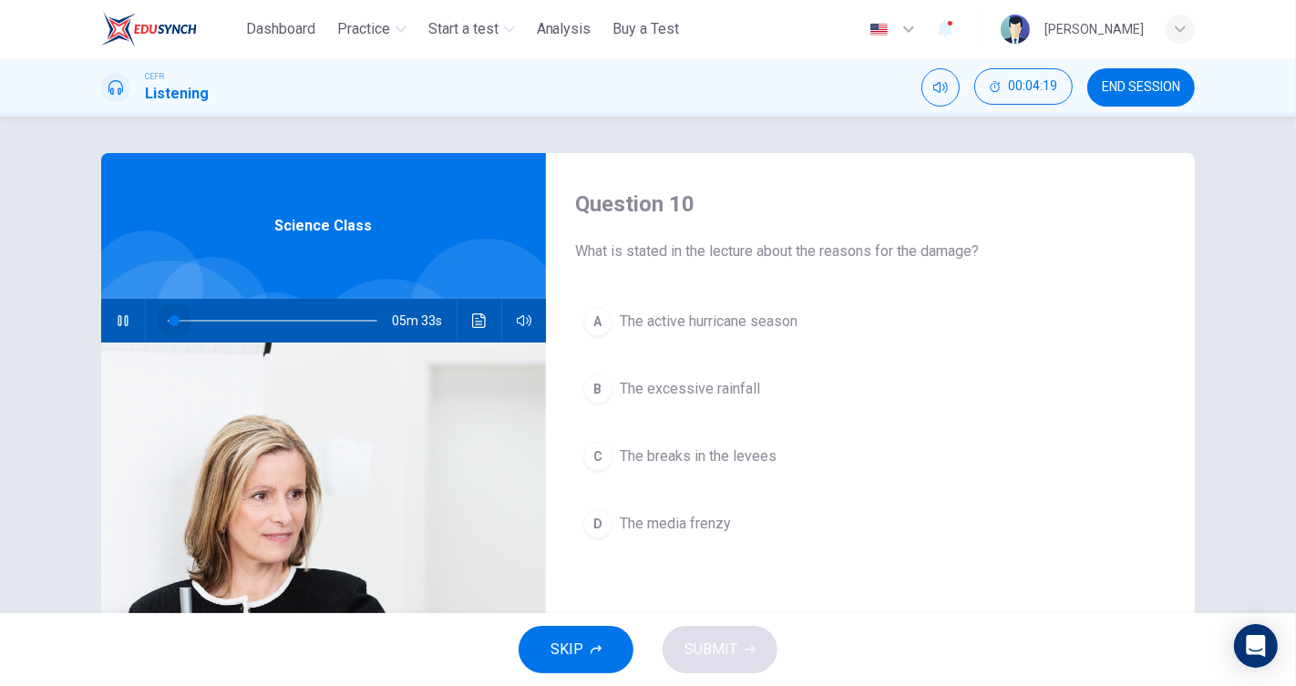
click at [169, 316] on span at bounding box center [174, 320] width 11 height 11
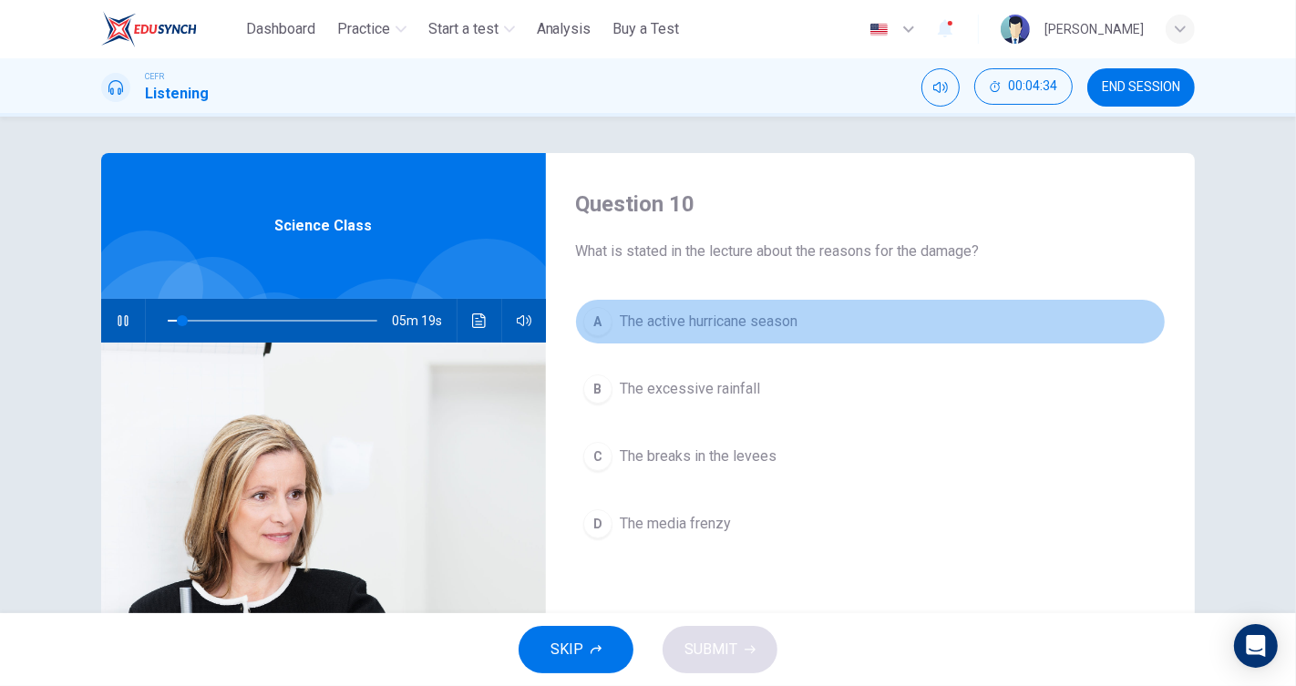
click at [710, 314] on span "The active hurricane season" at bounding box center [709, 322] width 178 height 22
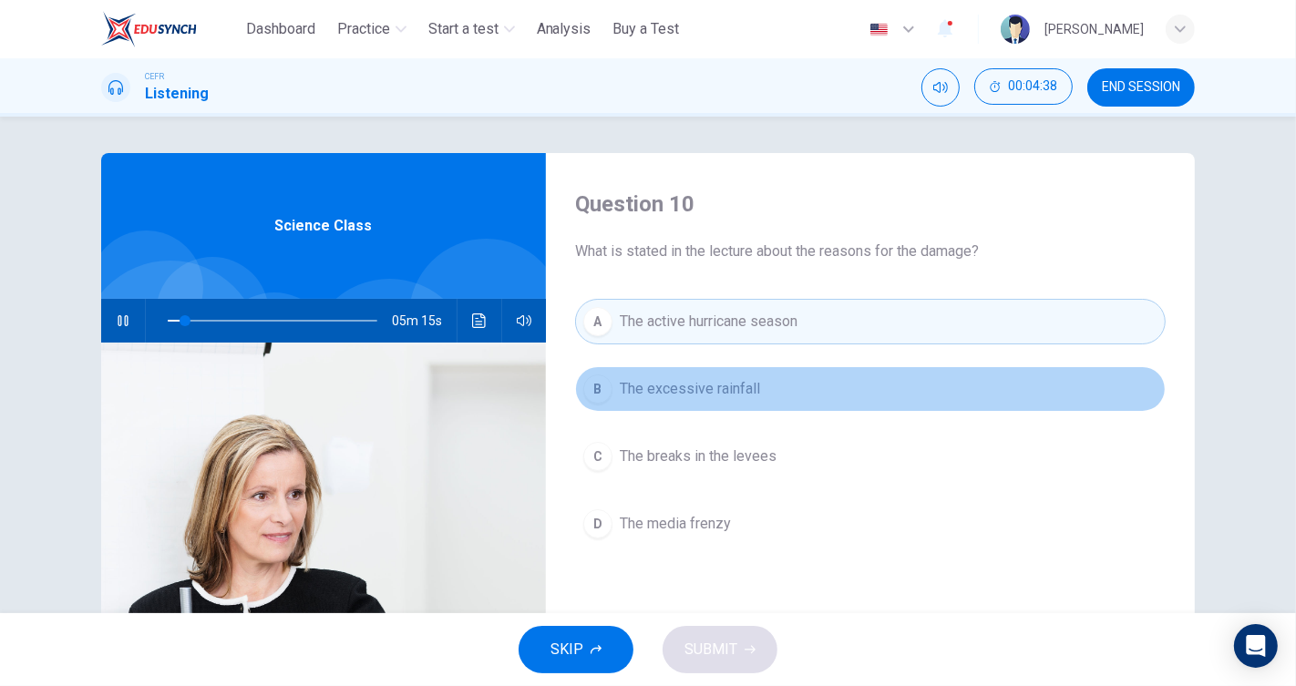
click at [758, 402] on button "B The excessive rainfall" at bounding box center [870, 389] width 591 height 46
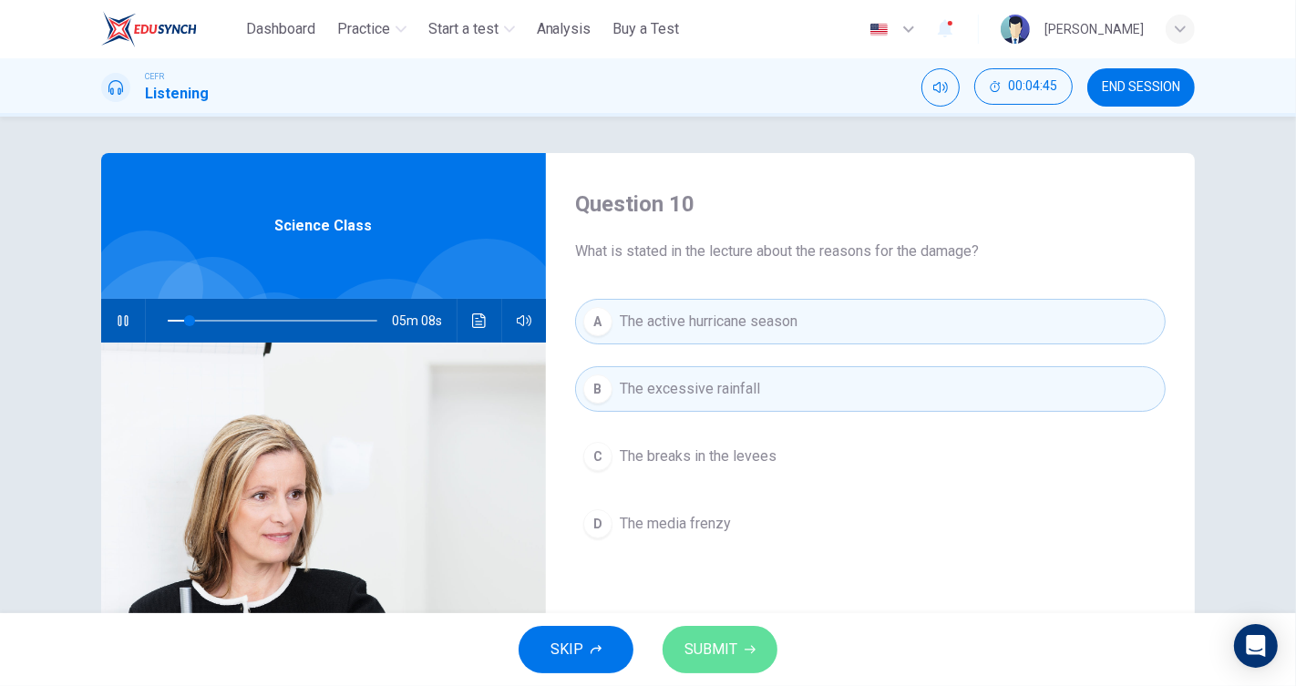
click at [734, 654] on span "SUBMIT" at bounding box center [710, 650] width 53 height 26
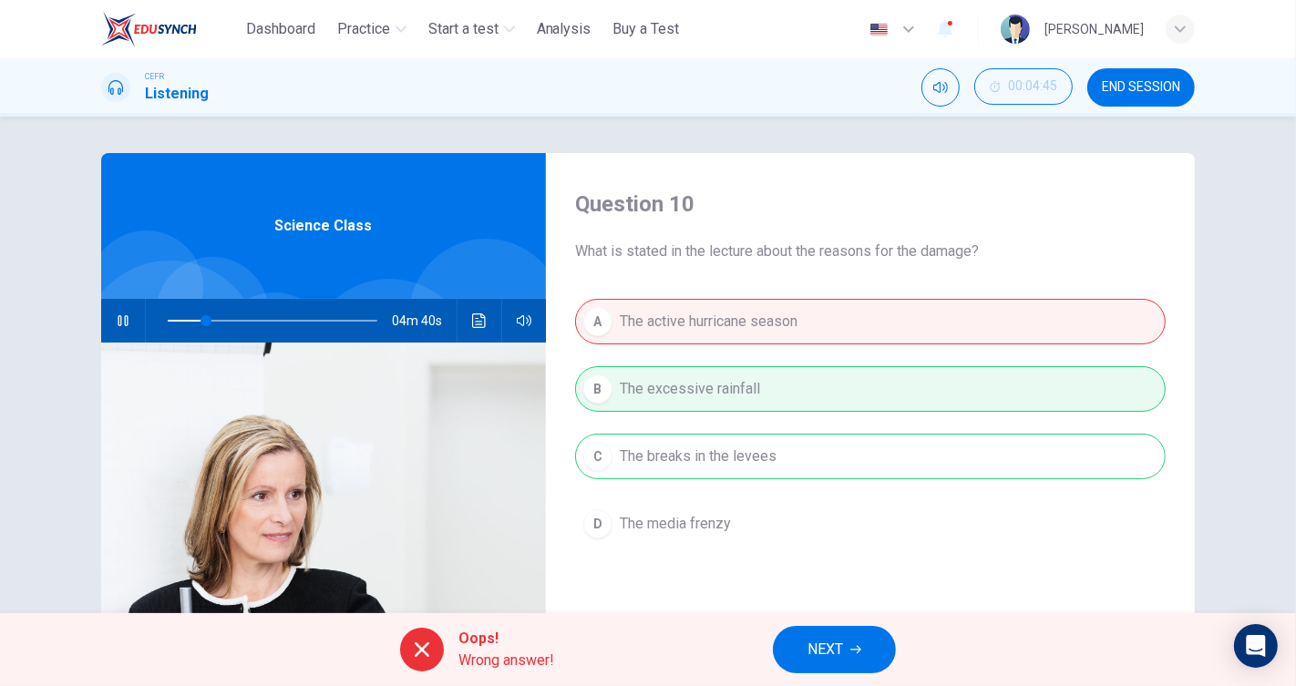
click at [845, 637] on button "NEXT" at bounding box center [834, 649] width 123 height 47
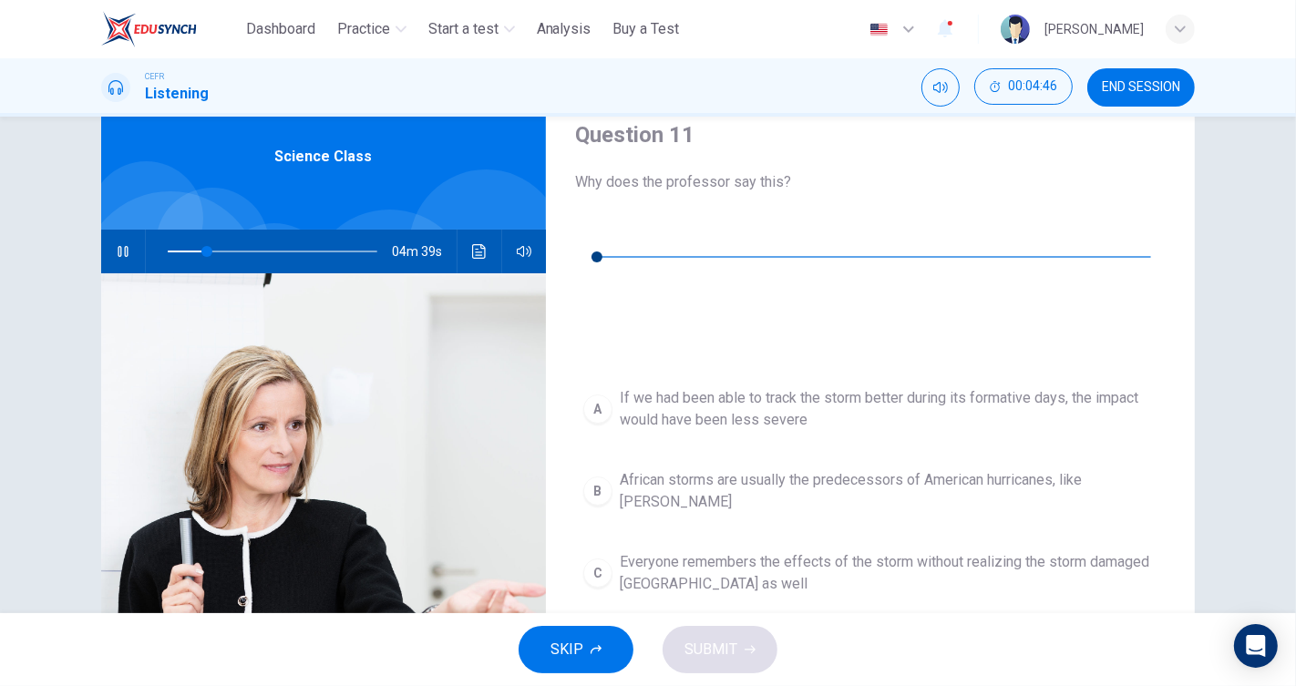
scroll to position [101, 0]
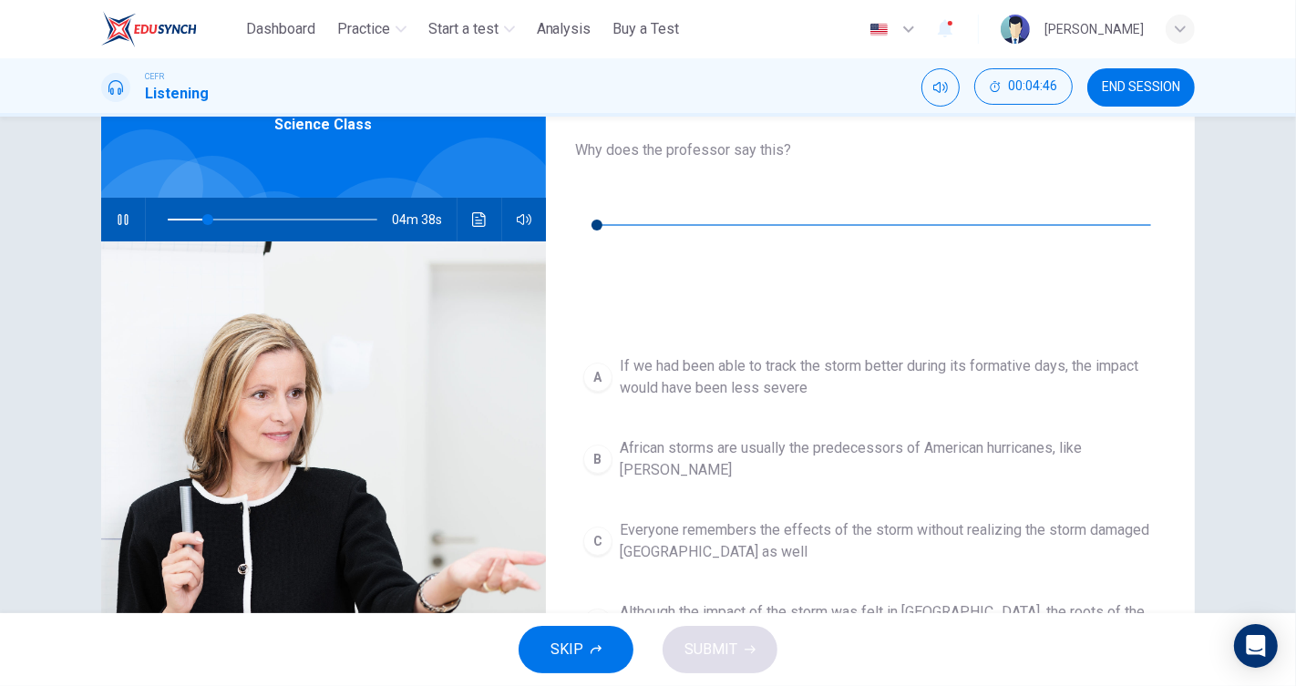
click at [122, 216] on icon "button" at bounding box center [123, 219] width 10 height 11
type input "**"
click at [588, 196] on icon "button" at bounding box center [589, 197] width 15 height 15
click at [580, 199] on button "button" at bounding box center [589, 197] width 29 height 29
type input "*"
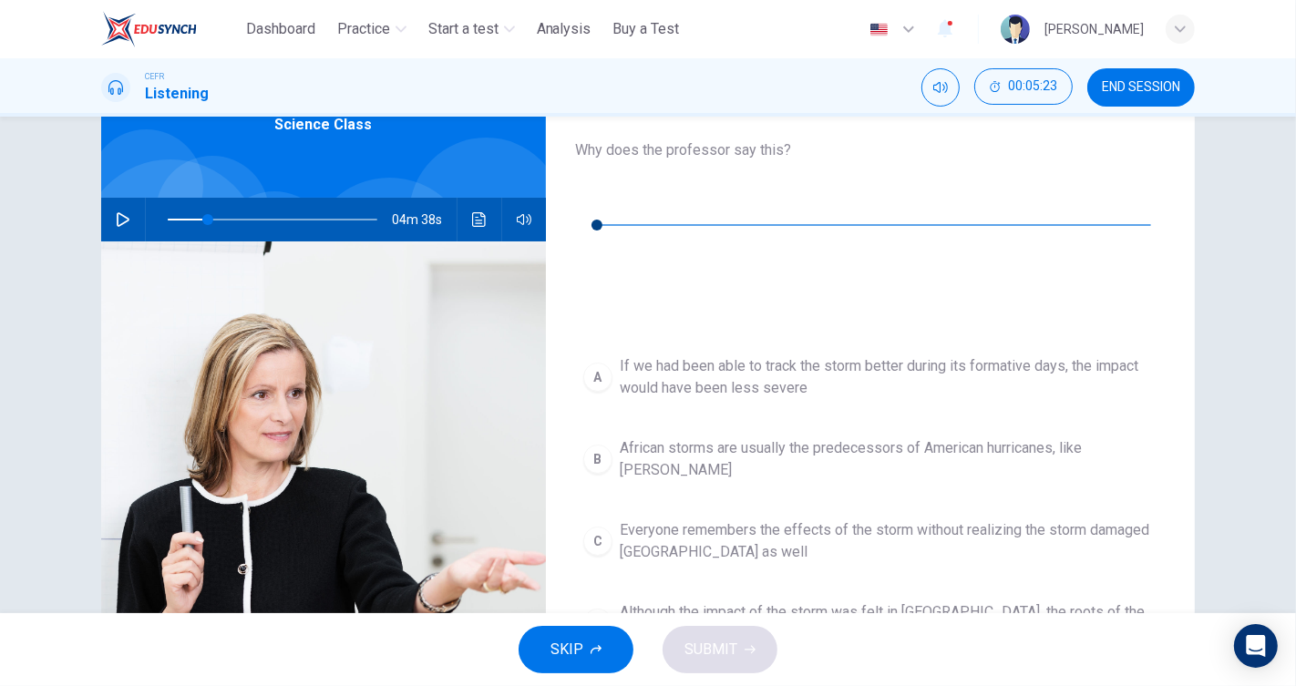
click at [663, 429] on button "B African storms are usually the predecessors of American hurricanes, like [PER…" at bounding box center [870, 459] width 591 height 60
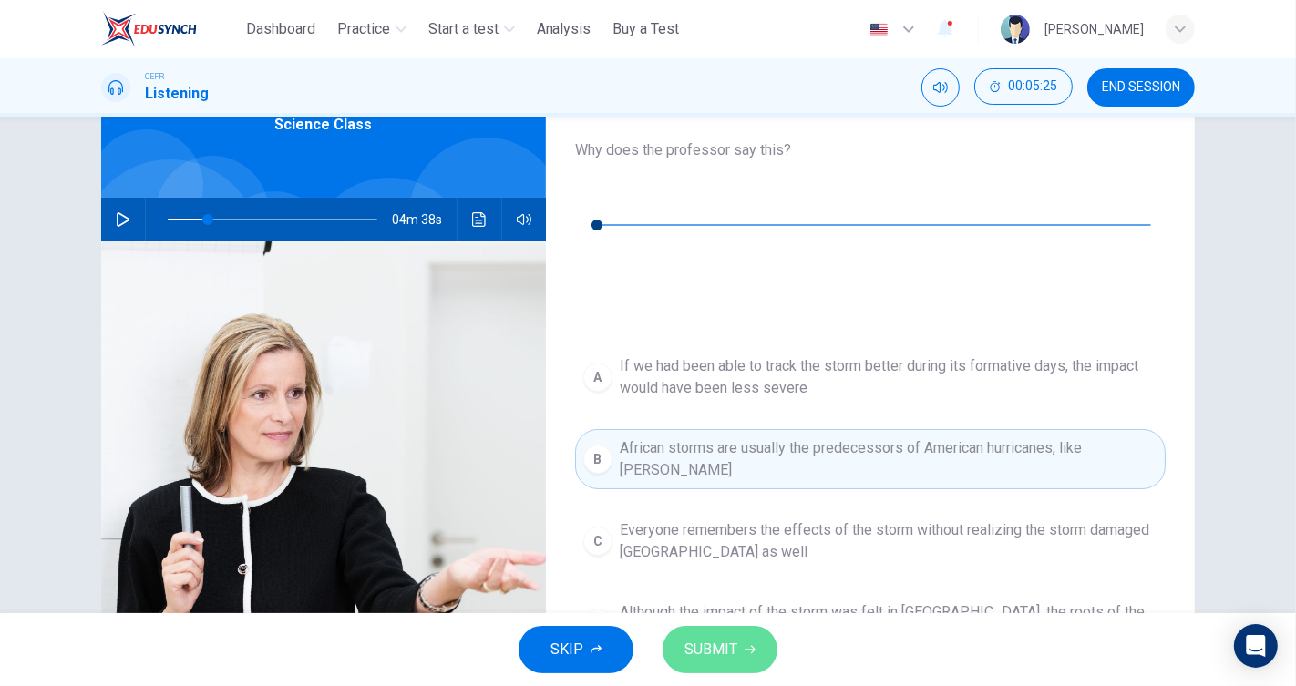
click at [713, 660] on span "SUBMIT" at bounding box center [710, 650] width 53 height 26
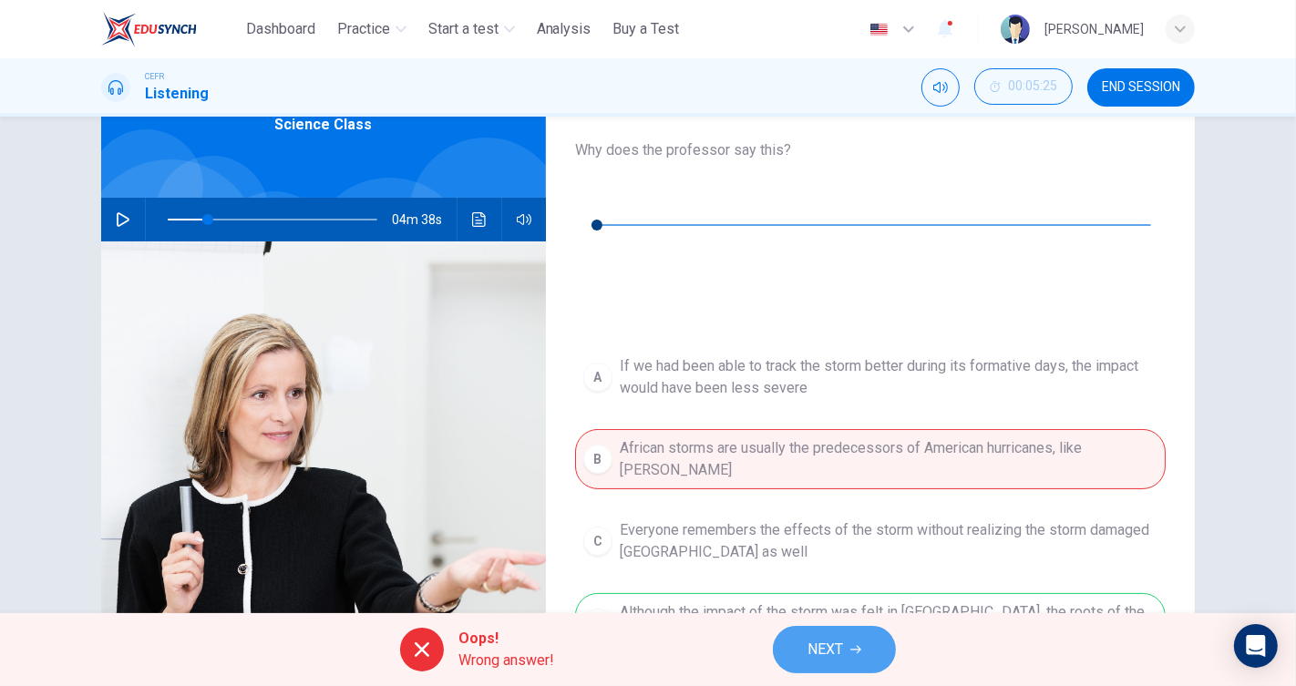
click at [791, 647] on button "NEXT" at bounding box center [834, 649] width 123 height 47
type input "**"
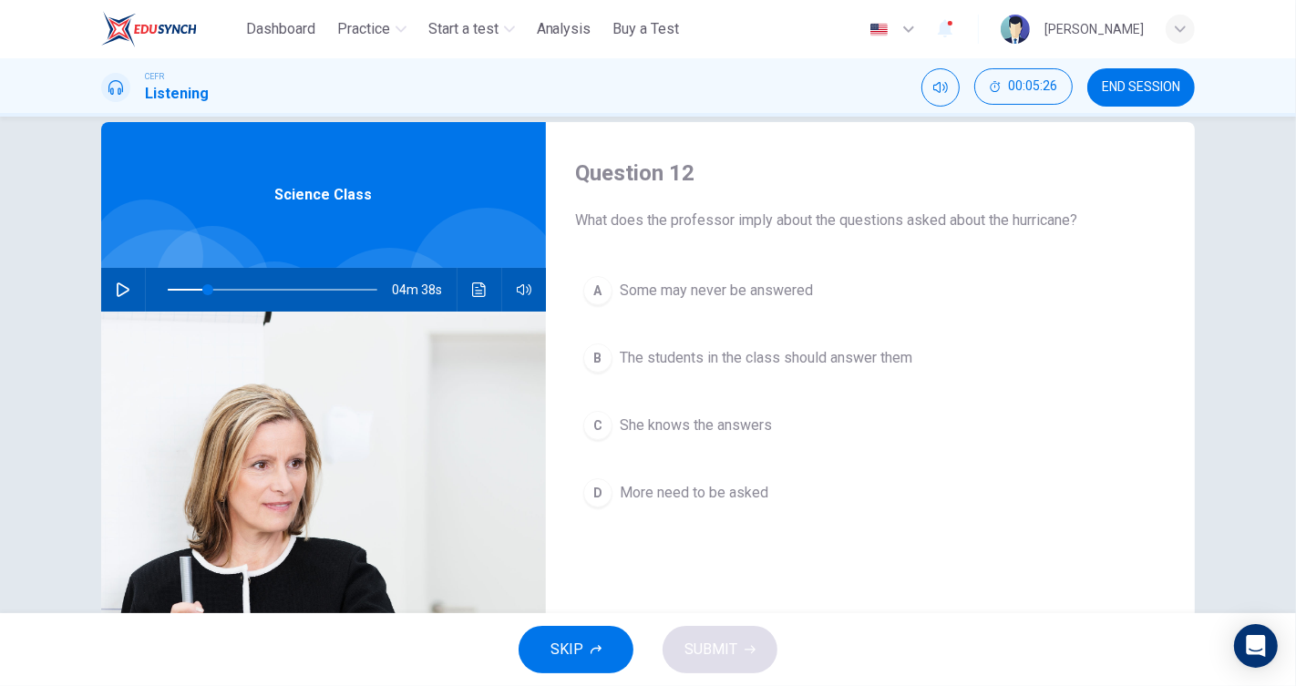
scroll to position [0, 0]
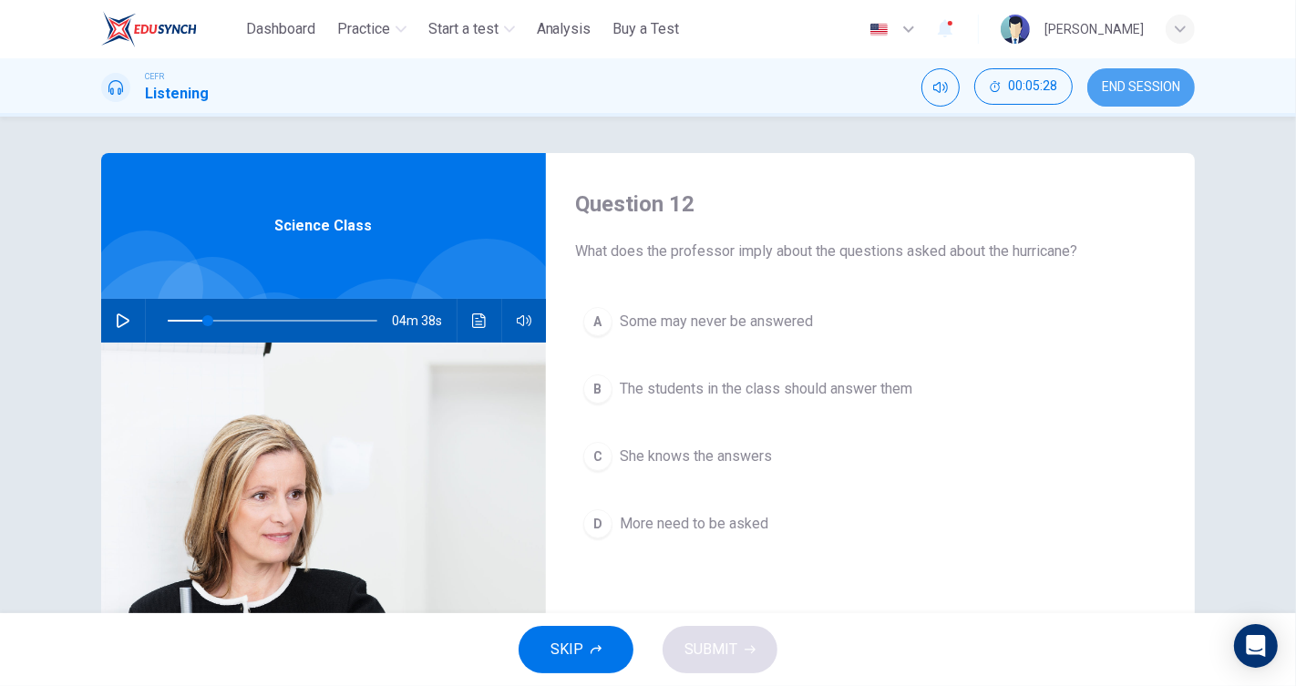
click at [1156, 98] on button "END SESSION" at bounding box center [1141, 87] width 108 height 38
